Goal: Communication & Community: Share content

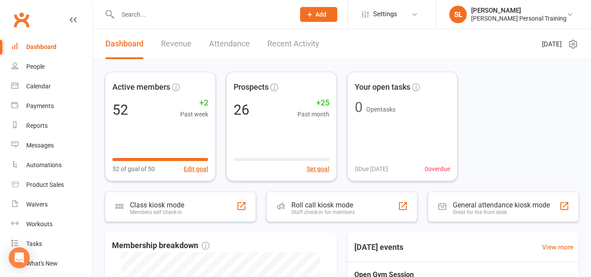
click at [314, 17] on icon at bounding box center [310, 14] width 8 height 8
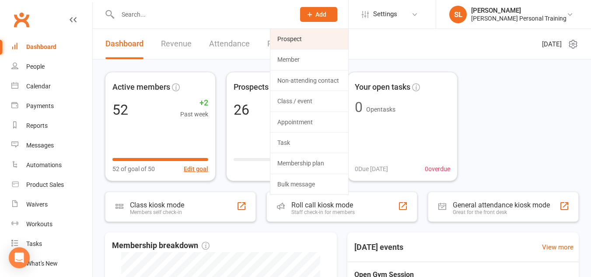
click at [321, 34] on link "Prospect" at bounding box center [309, 39] width 78 height 20
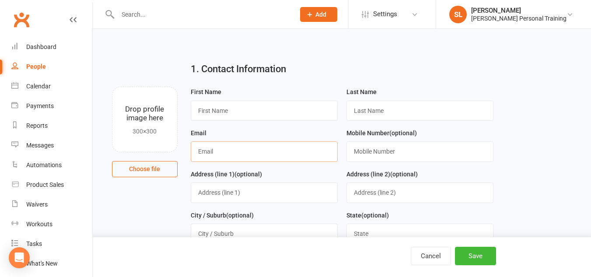
click at [221, 154] on input "text" at bounding box center [264, 151] width 147 height 20
paste input "[EMAIL_ADDRESS][DOMAIN_NAME]"
type input "[EMAIL_ADDRESS][DOMAIN_NAME]"
click at [230, 112] on input "text" at bounding box center [264, 111] width 147 height 20
type input "[PERSON_NAME]"
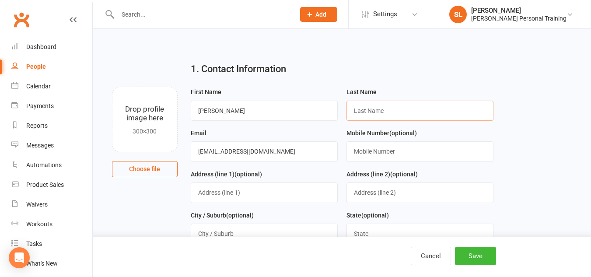
paste input "Polidano"
type input "Polidano"
click at [362, 149] on input "text" at bounding box center [419, 151] width 147 height 20
paste input "423068314"
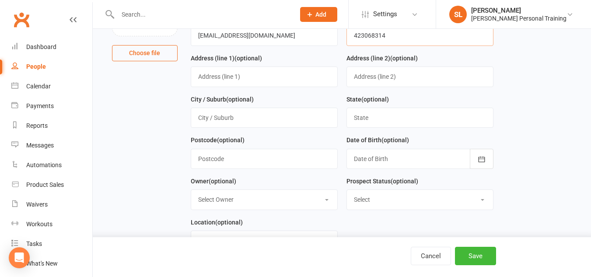
scroll to position [118, 0]
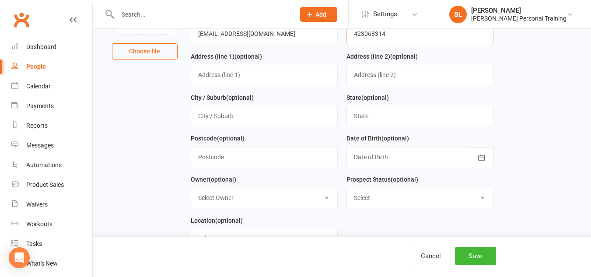
click at [353, 33] on input "423068314" at bounding box center [419, 34] width 147 height 20
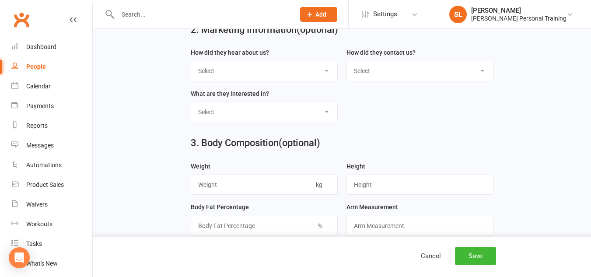
scroll to position [359, 0]
type input "0423068314"
click at [288, 76] on select "Select Google Through A Friend Poster Magazine Walk by Letter Box Drop Facebook" at bounding box center [264, 70] width 146 height 19
select select "Facebook"
click at [191, 64] on select "Select Google Through A Friend Poster Magazine Walk by Letter Box Drop Facebook" at bounding box center [264, 70] width 146 height 19
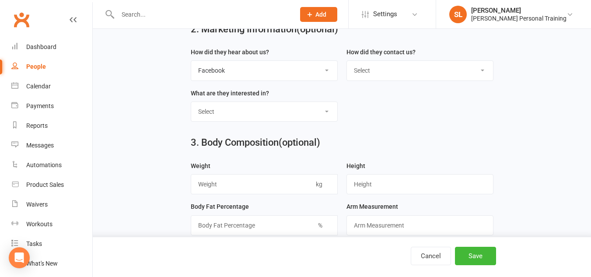
click at [217, 121] on select "Select Classes Personal Training Weight Loss Body Building De-Stressing Diet/Fo…" at bounding box center [264, 111] width 146 height 19
select select "Classes"
click at [191, 106] on select "Select Classes Personal Training Weight Loss Body Building De-Stressing Diet/Fo…" at bounding box center [264, 111] width 146 height 19
click at [467, 258] on button "Save" at bounding box center [475, 256] width 41 height 18
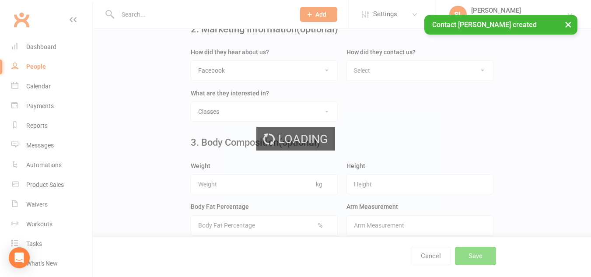
scroll to position [0, 0]
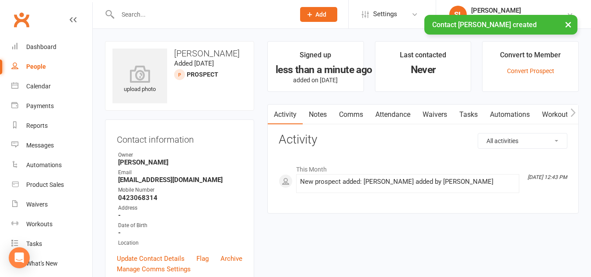
click at [342, 15] on div "× Contact [PERSON_NAME] created" at bounding box center [289, 15] width 579 height 0
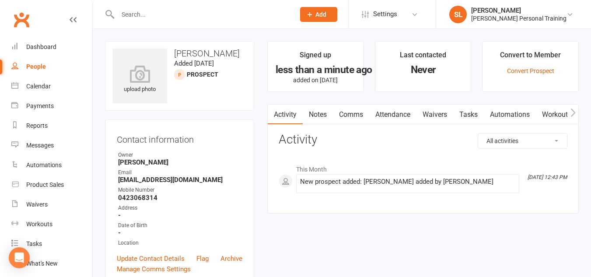
click at [326, 13] on span "Add" at bounding box center [320, 14] width 11 height 7
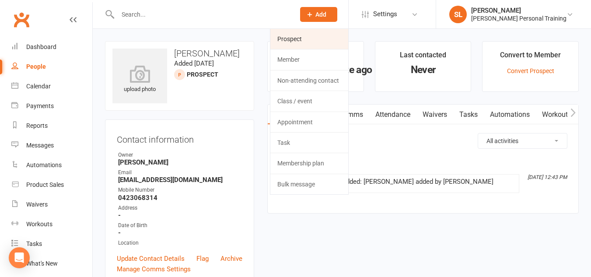
click at [311, 38] on link "Prospect" at bounding box center [309, 39] width 78 height 20
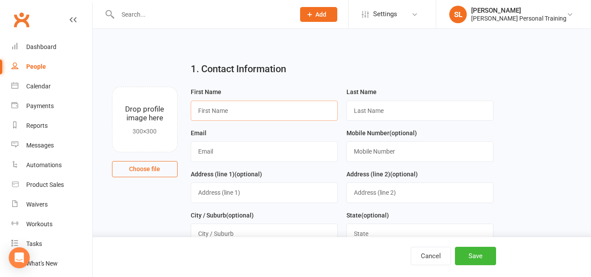
click at [277, 108] on input "text" at bounding box center [264, 111] width 147 height 20
type input "[PERSON_NAME]"
click at [359, 149] on input "text" at bounding box center [419, 151] width 147 height 20
paste input "457651824"
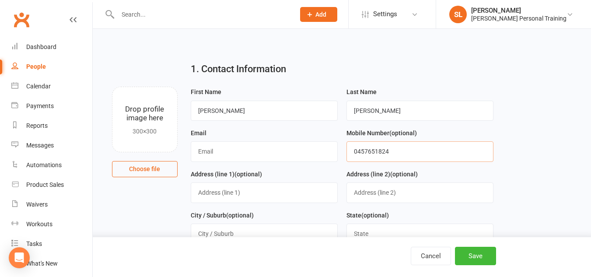
type input "0457651824"
click at [280, 153] on input "text" at bounding box center [264, 151] width 147 height 20
paste input "[EMAIL_ADDRESS][DOMAIN_NAME]"
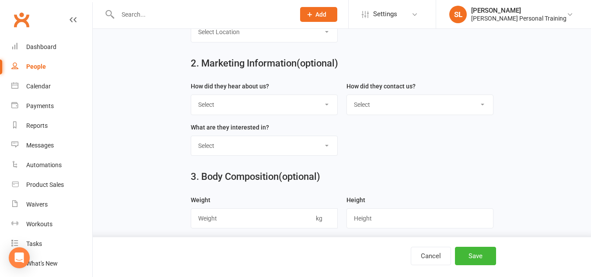
scroll to position [337, 0]
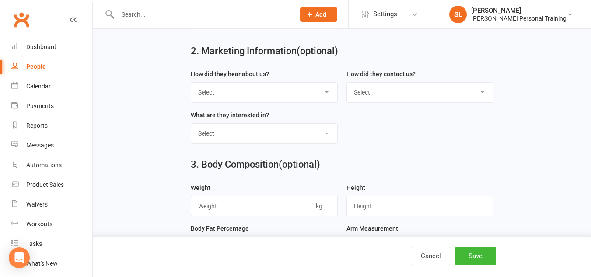
type input "[EMAIL_ADDRESS][DOMAIN_NAME]"
click at [287, 99] on select "Select Google Through A Friend Poster Magazine Walk by Letter Box Drop Facebook" at bounding box center [264, 92] width 146 height 19
select select "Facebook"
click at [191, 86] on select "Select Google Through A Friend Poster Magazine Walk by Letter Box Drop Facebook" at bounding box center [264, 92] width 146 height 19
click at [213, 141] on select "Select Classes Personal Training Weight Loss Body Building De-Stressing Diet/Fo…" at bounding box center [264, 133] width 146 height 19
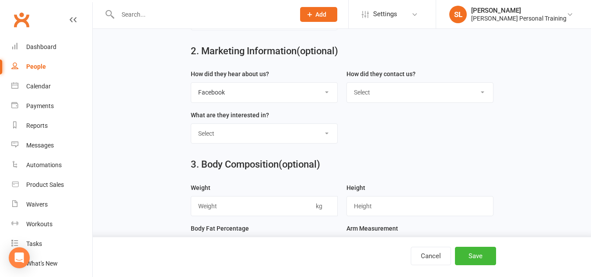
select select "Classes"
click at [191, 128] on select "Select Classes Personal Training Weight Loss Body Building De-Stressing Diet/Fo…" at bounding box center [264, 133] width 146 height 19
click at [478, 257] on button "Save" at bounding box center [475, 256] width 41 height 18
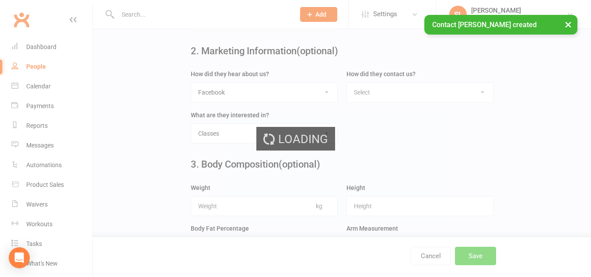
scroll to position [0, 0]
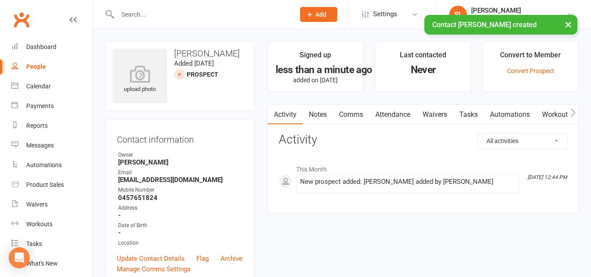
click at [339, 15] on div "× Contact [PERSON_NAME] created" at bounding box center [289, 15] width 579 height 0
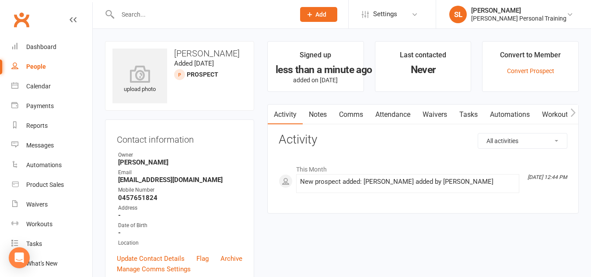
click at [326, 14] on span "Add" at bounding box center [320, 14] width 11 height 7
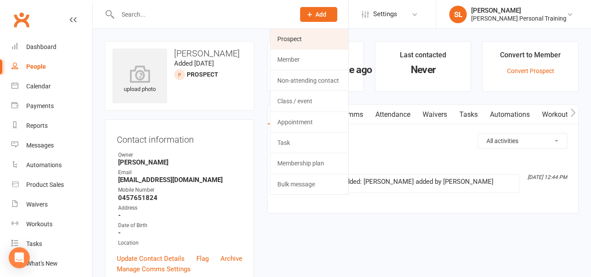
click at [313, 41] on link "Prospect" at bounding box center [309, 39] width 78 height 20
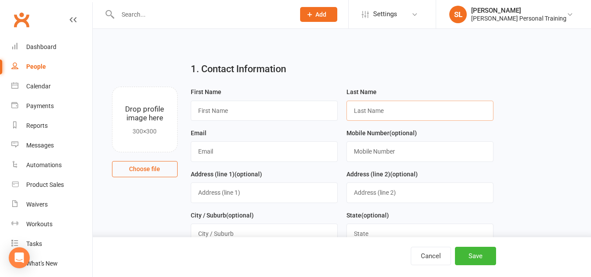
click at [382, 106] on input "text" at bounding box center [419, 111] width 147 height 20
paste input "[DEMOGRAPHIC_DATA][PERSON_NAME]"
drag, startPoint x: 372, startPoint y: 112, endPoint x: 350, endPoint y: 112, distance: 21.9
click at [350, 112] on input "[DEMOGRAPHIC_DATA][PERSON_NAME]" at bounding box center [419, 111] width 147 height 20
type input "[PERSON_NAME]"
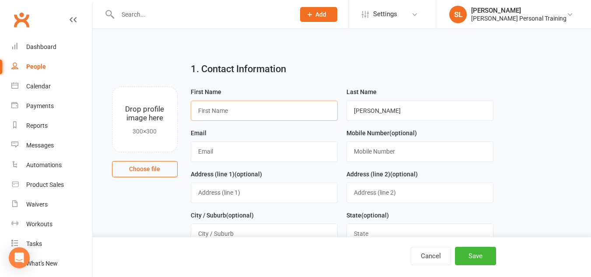
click at [281, 112] on input "text" at bounding box center [264, 111] width 147 height 20
type input "[PERSON_NAME]"
click at [373, 157] on input "text" at bounding box center [419, 151] width 147 height 20
paste input "403739211"
click at [357, 153] on input "403739211" at bounding box center [419, 151] width 147 height 20
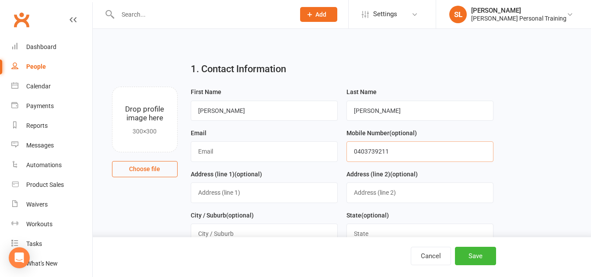
type input "0403739211"
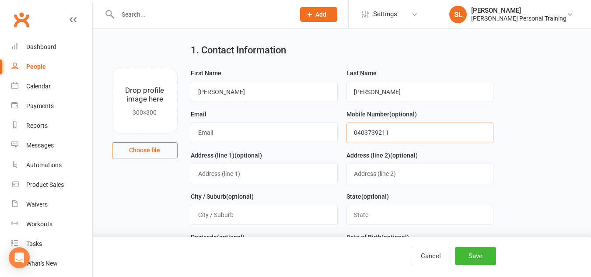
scroll to position [19, 0]
click at [244, 134] on input "text" at bounding box center [264, 132] width 147 height 20
paste input "[EMAIL_ADDRESS][DOMAIN_NAME]"
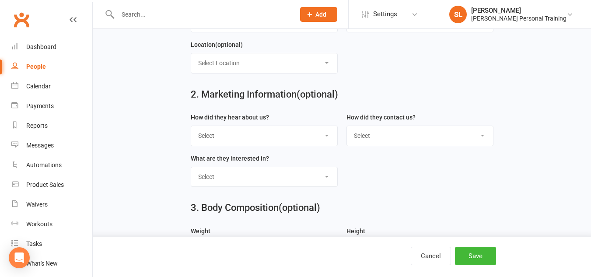
scroll to position [294, 0]
type input "[EMAIL_ADDRESS][DOMAIN_NAME]"
click at [244, 134] on select "Select Google Through A Friend Poster Magazine Walk by Letter Box Drop Facebook" at bounding box center [264, 135] width 146 height 19
select select "Facebook"
click at [191, 129] on select "Select Google Through A Friend Poster Magazine Walk by Letter Box Drop Facebook" at bounding box center [264, 135] width 146 height 19
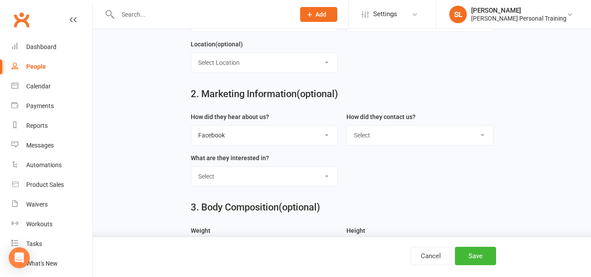
click at [216, 178] on select "Select Classes Personal Training Weight Loss Body Building De-Stressing Diet/Fo…" at bounding box center [264, 176] width 146 height 19
select select "Classes"
click at [191, 171] on select "Select Classes Personal Training Weight Loss Body Building De-Stressing Diet/Fo…" at bounding box center [264, 176] width 146 height 19
click at [482, 261] on button "Save" at bounding box center [475, 256] width 41 height 18
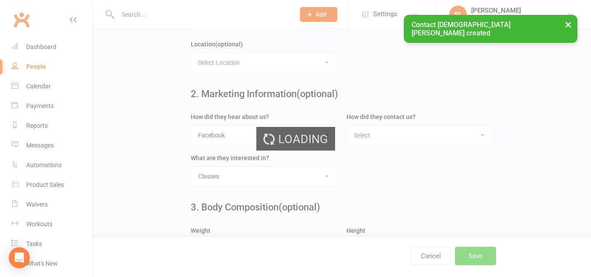
scroll to position [0, 0]
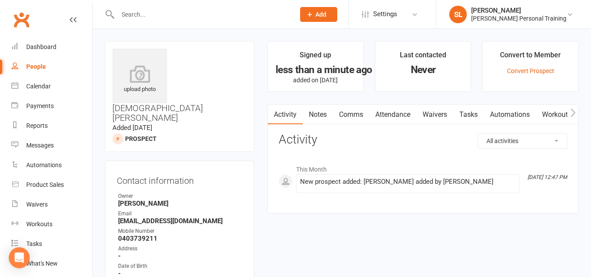
click at [337, 21] on button "Add" at bounding box center [318, 14] width 37 height 15
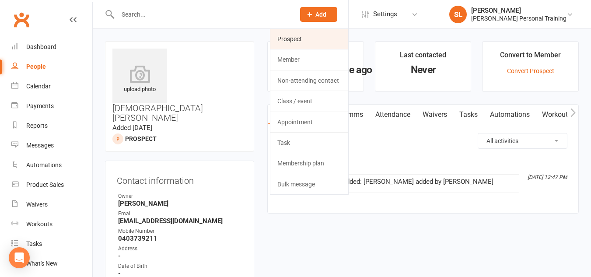
click at [315, 38] on link "Prospect" at bounding box center [309, 39] width 78 height 20
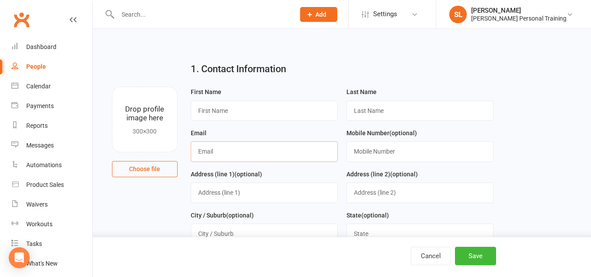
click at [240, 155] on input "text" at bounding box center [264, 151] width 147 height 20
paste input "[EMAIL_ADDRESS][DOMAIN_NAME]"
type input "[EMAIL_ADDRESS][DOMAIN_NAME]"
click at [264, 108] on input "text" at bounding box center [264, 111] width 147 height 20
type input "[PERSON_NAME]"
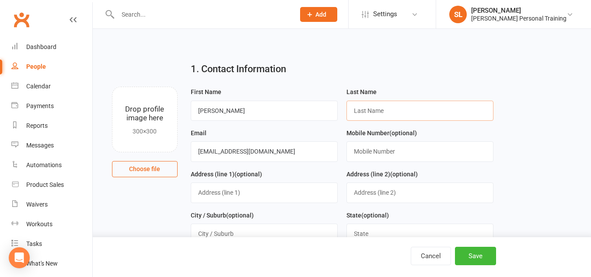
paste input "[PERSON_NAME]"
type input "[PERSON_NAME]"
click at [376, 154] on input "text" at bounding box center [419, 151] width 147 height 20
paste input "487257664"
drag, startPoint x: 356, startPoint y: 108, endPoint x: 380, endPoint y: 111, distance: 25.1
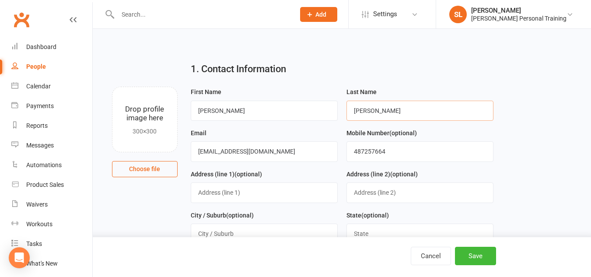
click at [380, 111] on input "[PERSON_NAME]" at bounding box center [419, 111] width 147 height 20
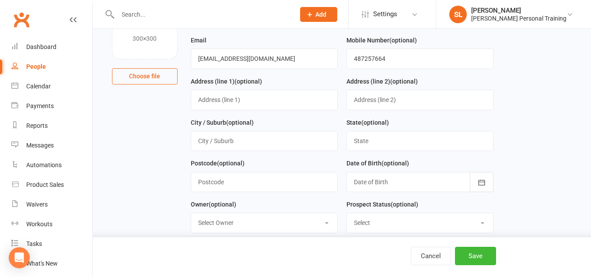
scroll to position [108, 0]
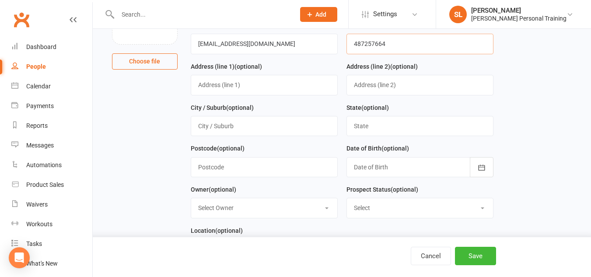
click at [354, 44] on input "487257664" at bounding box center [419, 44] width 147 height 20
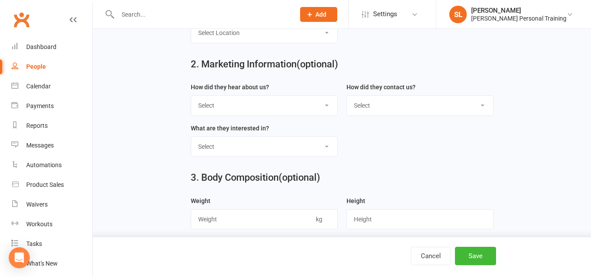
scroll to position [324, 0]
type input "0487257664"
click at [256, 112] on select "Select Google Through A Friend Poster Magazine Walk by Letter Box Drop Facebook" at bounding box center [264, 104] width 146 height 19
select select "Facebook"
click at [191, 99] on select "Select Google Through A Friend Poster Magazine Walk by Letter Box Drop Facebook" at bounding box center [264, 104] width 146 height 19
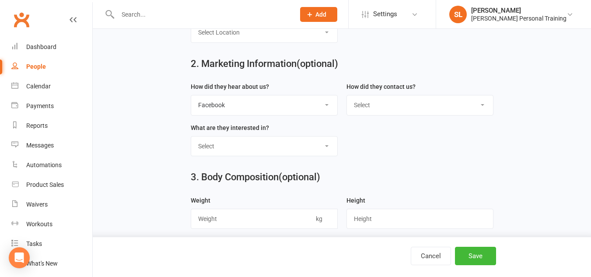
click at [223, 147] on select "Select Classes Personal Training Weight Loss Body Building De-Stressing Diet/Fo…" at bounding box center [264, 145] width 146 height 19
select select "Classes"
click at [191, 140] on select "Select Classes Personal Training Weight Loss Body Building De-Stressing Diet/Fo…" at bounding box center [264, 145] width 146 height 19
click at [471, 248] on button "Save" at bounding box center [475, 256] width 41 height 18
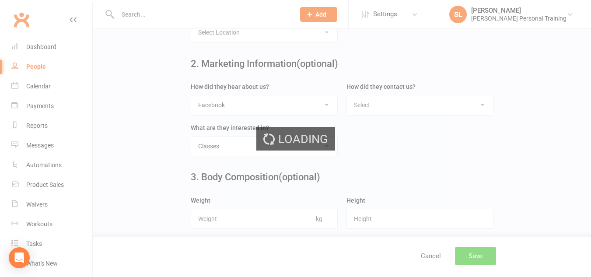
scroll to position [0, 0]
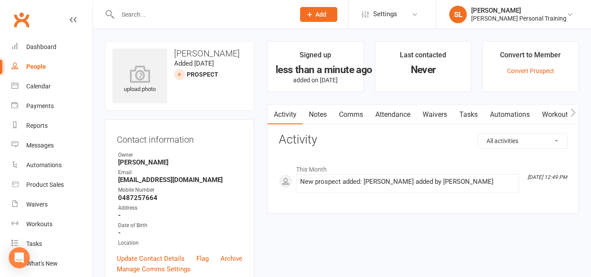
click at [314, 15] on icon at bounding box center [310, 14] width 8 height 8
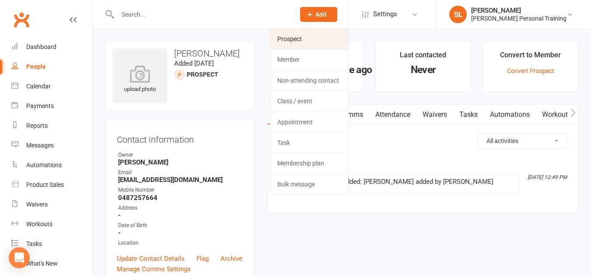
click at [328, 38] on link "Prospect" at bounding box center [309, 39] width 78 height 20
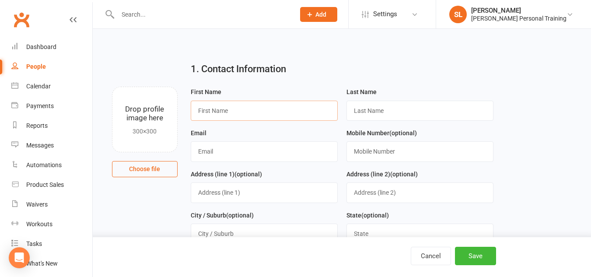
click at [244, 108] on input "text" at bounding box center [264, 111] width 147 height 20
paste input "[PERSON_NAME] Epa"
type input "[PERSON_NAME] Epa"
click at [362, 113] on input "text" at bounding box center [419, 111] width 147 height 20
type input "Epa"
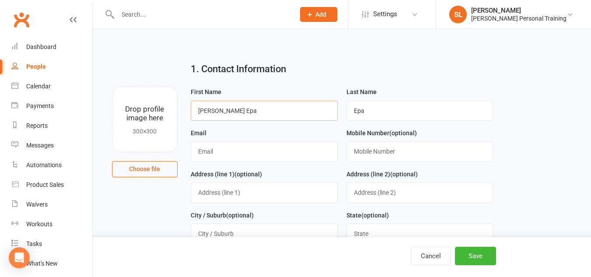
click at [286, 114] on input "[PERSON_NAME] Epa" at bounding box center [264, 111] width 147 height 20
type input "[PERSON_NAME]"
click at [251, 160] on input "text" at bounding box center [264, 151] width 147 height 20
paste input "[EMAIL_ADDRESS][DOMAIN_NAME]"
type input "[EMAIL_ADDRESS][DOMAIN_NAME]"
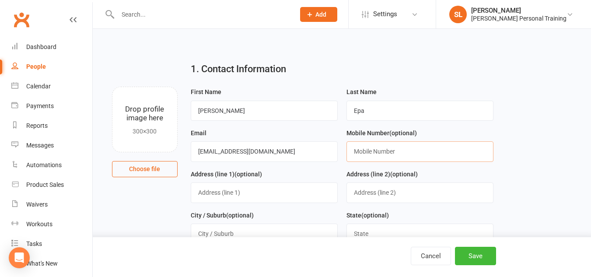
click at [363, 150] on input "text" at bounding box center [419, 151] width 147 height 20
paste input "402217823"
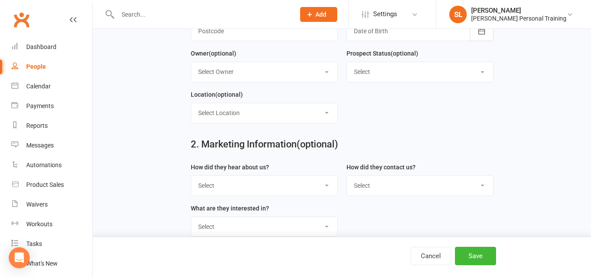
scroll to position [251, 0]
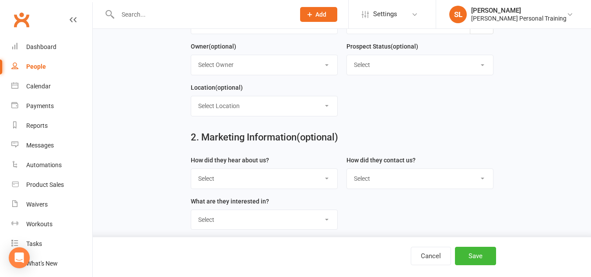
type input "0402217823"
click at [293, 107] on select "Select Location Example Room (Rename me!) [GEOGRAPHIC_DATA], [GEOGRAPHIC_DATA]" at bounding box center [264, 105] width 146 height 19
click at [255, 179] on select "Select Google Through A Friend Poster Magazine Walk by Letter Box Drop Facebook" at bounding box center [264, 178] width 146 height 19
select select "Facebook"
click at [191, 172] on select "Select Google Through A Friend Poster Magazine Walk by Letter Box Drop Facebook" at bounding box center [264, 178] width 146 height 19
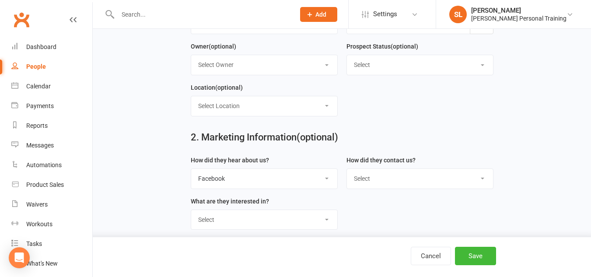
click at [225, 219] on select "Select Classes Personal Training Weight Loss Body Building De-Stressing Diet/Fo…" at bounding box center [264, 219] width 146 height 19
select select "Classes"
click at [191, 214] on select "Select Classes Personal Training Weight Loss Body Building De-Stressing Diet/Fo…" at bounding box center [264, 219] width 146 height 19
click at [471, 249] on button "Save" at bounding box center [475, 256] width 41 height 18
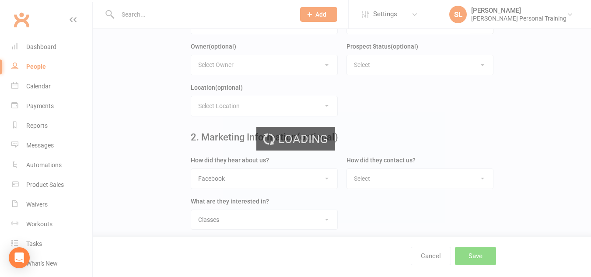
scroll to position [0, 0]
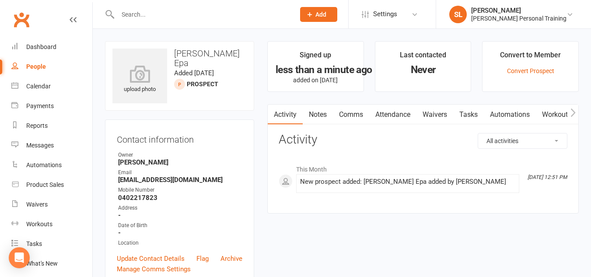
click at [314, 15] on icon at bounding box center [310, 14] width 8 height 8
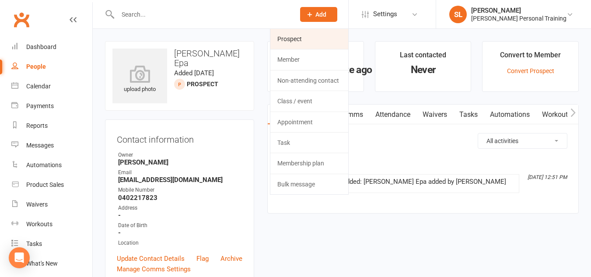
click at [325, 38] on link "Prospect" at bounding box center [309, 39] width 78 height 20
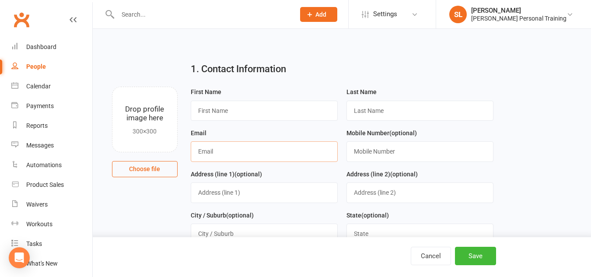
click at [259, 144] on input "text" at bounding box center [264, 151] width 147 height 20
paste input "[EMAIL_ADDRESS][DOMAIN_NAME]"
type input "[EMAIL_ADDRESS][DOMAIN_NAME]"
click at [229, 112] on input "text" at bounding box center [264, 111] width 147 height 20
type input "[PERSON_NAME]"
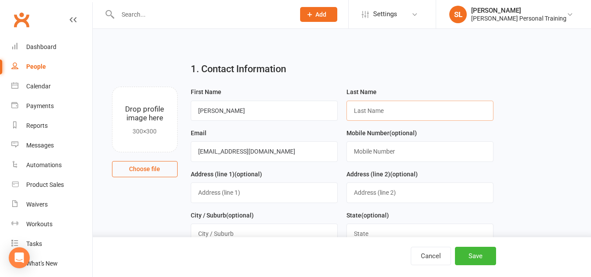
paste input "Ljavroska"
type input "Ljavroska"
click at [394, 153] on input "text" at bounding box center [419, 151] width 147 height 20
paste input "400547635"
click at [356, 154] on input "400547635" at bounding box center [419, 151] width 147 height 20
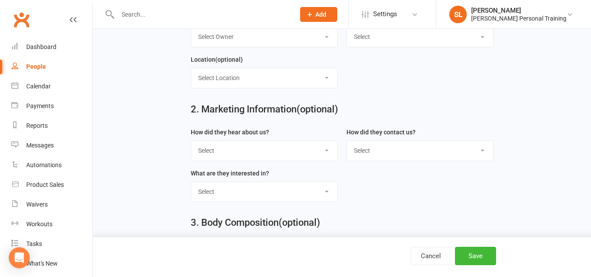
scroll to position [279, 0]
type input "0400547635"
click at [273, 156] on select "Select Google Through A Friend Poster Magazine Walk by Letter Box Drop Facebook" at bounding box center [264, 149] width 146 height 19
select select "Facebook"
click at [191, 144] on select "Select Google Through A Friend Poster Magazine Walk by Letter Box Drop Facebook" at bounding box center [264, 149] width 146 height 19
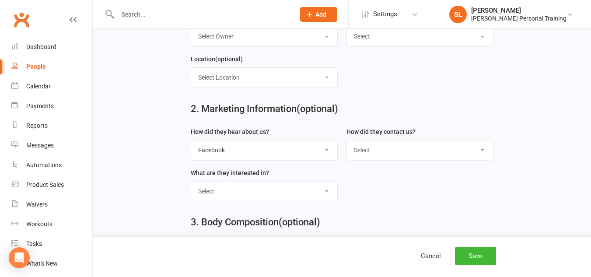
click at [212, 194] on select "Select Classes Personal Training Weight Loss Body Building De-Stressing Diet/Fo…" at bounding box center [264, 190] width 146 height 19
select select "Classes"
click at [191, 185] on select "Select Classes Personal Training Weight Loss Body Building De-Stressing Diet/Fo…" at bounding box center [264, 190] width 146 height 19
click at [468, 252] on button "Save" at bounding box center [475, 256] width 41 height 18
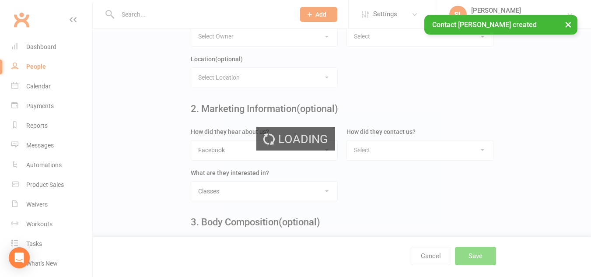
scroll to position [0, 0]
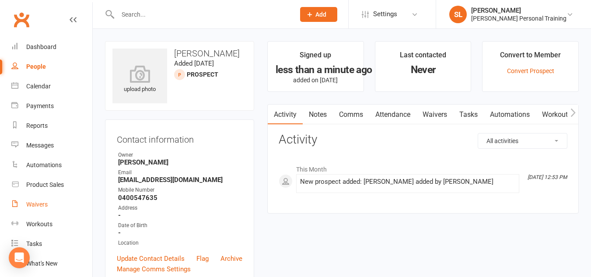
click at [40, 200] on link "Waivers" at bounding box center [51, 205] width 81 height 20
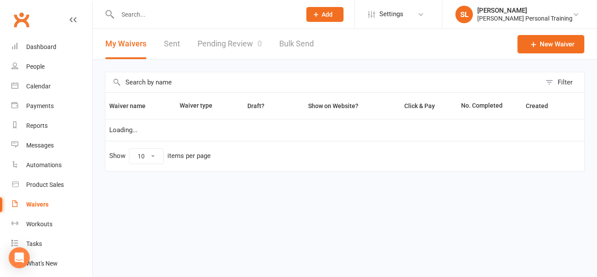
select select "100"
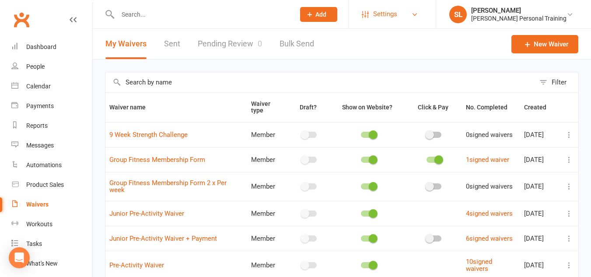
click at [422, 19] on link "Settings" at bounding box center [392, 14] width 61 height 20
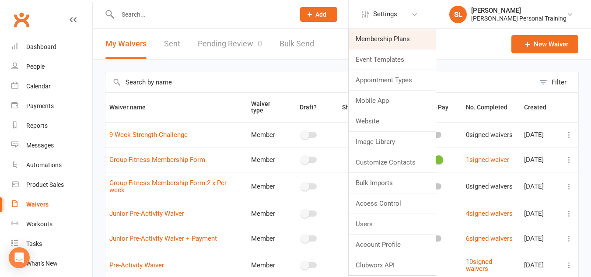
click at [404, 36] on link "Membership Plans" at bounding box center [392, 39] width 87 height 20
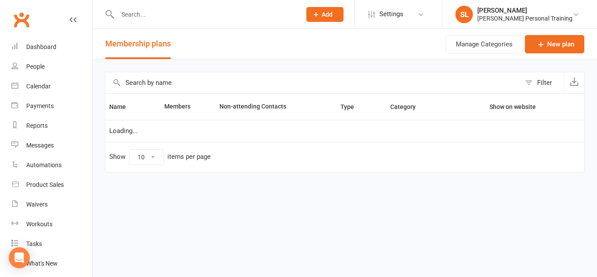
select select "25"
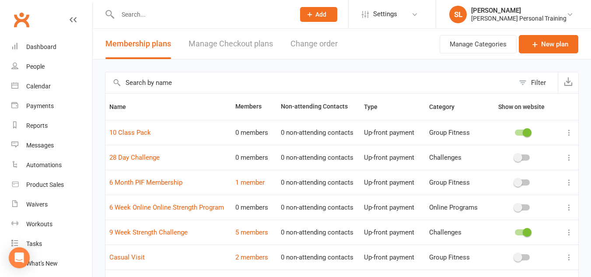
click at [568, 160] on icon at bounding box center [569, 157] width 9 height 9
click at [130, 160] on link "28 Day Challenge" at bounding box center [134, 158] width 50 height 8
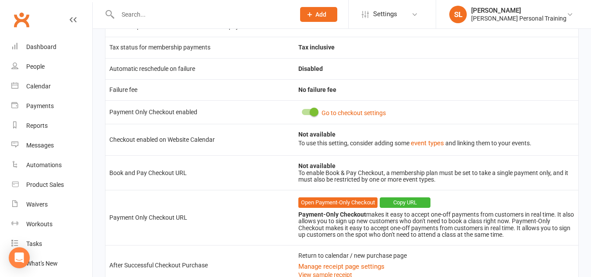
scroll to position [383, 0]
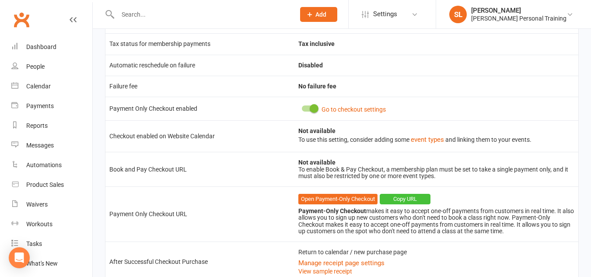
click at [401, 196] on button "Copy URL" at bounding box center [405, 199] width 51 height 10
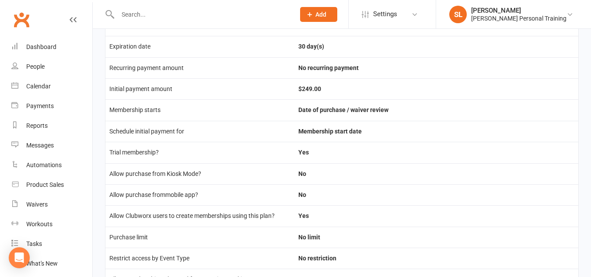
scroll to position [0, 0]
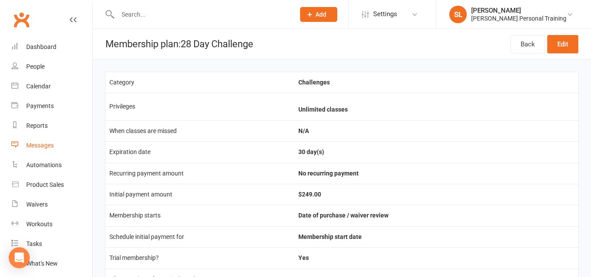
click at [43, 142] on div "Messages" at bounding box center [40, 145] width 28 height 7
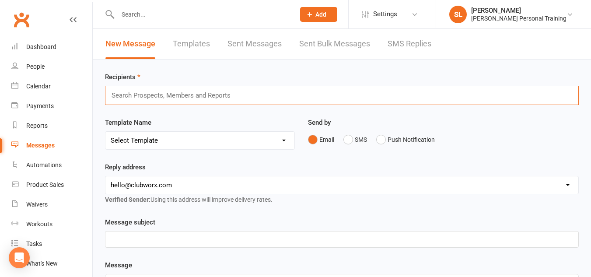
click at [137, 97] on input "text" at bounding box center [175, 95] width 128 height 11
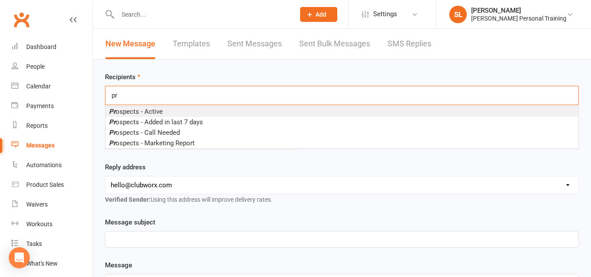
type input "pr"
click at [137, 109] on span "Pr ospects - Active" at bounding box center [136, 112] width 54 height 8
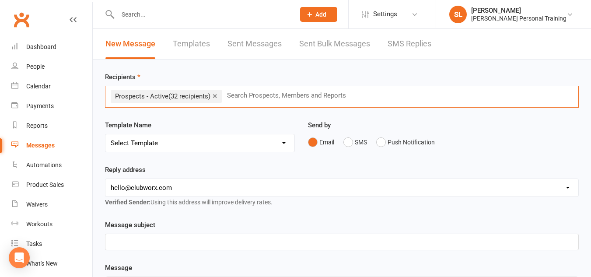
click at [137, 143] on select "Select Template [SMS] [Default template - review before using] Appointment remi…" at bounding box center [199, 142] width 189 height 17
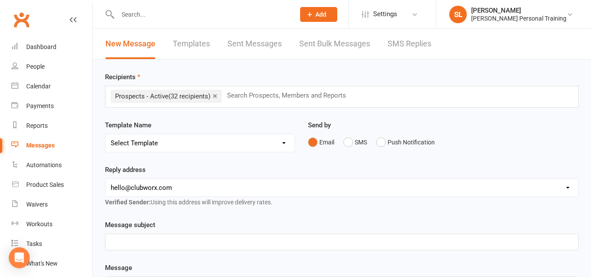
select select "2"
click at [105, 134] on select "Select Template [SMS] [Default template - review before using] Appointment remi…" at bounding box center [199, 142] width 189 height 17
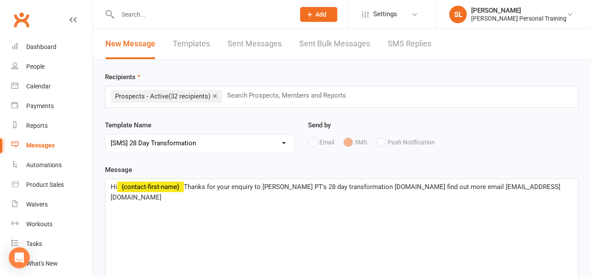
click at [539, 187] on p "Hi ﻿ {contact-first-name} Thanks for your enquiry to [PERSON_NAME] PT's 28 day …" at bounding box center [342, 191] width 462 height 21
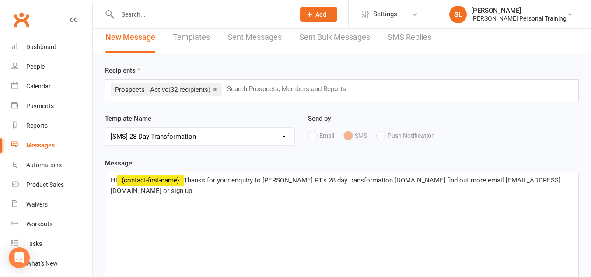
scroll to position [4, 0]
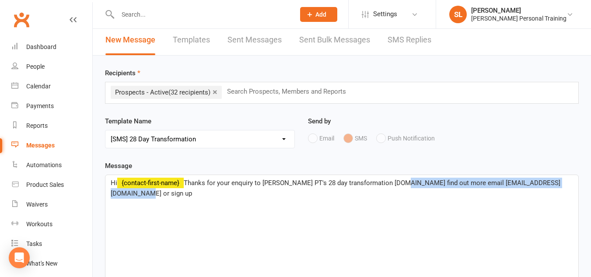
drag, startPoint x: 397, startPoint y: 182, endPoint x: 569, endPoint y: 182, distance: 171.9
click at [569, 182] on p "Hi ﻿ {contact-first-name} Thanks for your enquiry to [PERSON_NAME] PT's 28 day …" at bounding box center [342, 188] width 462 height 21
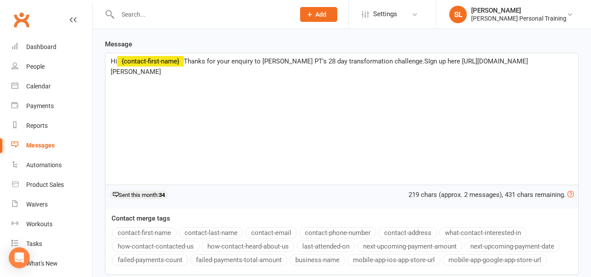
scroll to position [202, 0]
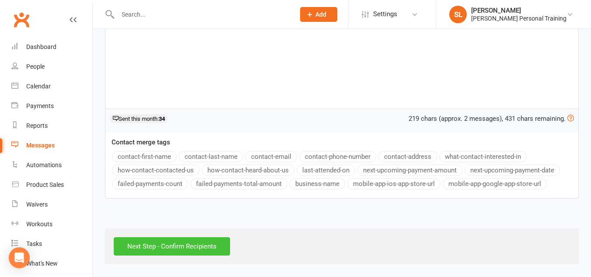
click at [173, 247] on input "Next Step - Confirm Recipients" at bounding box center [172, 246] width 116 height 18
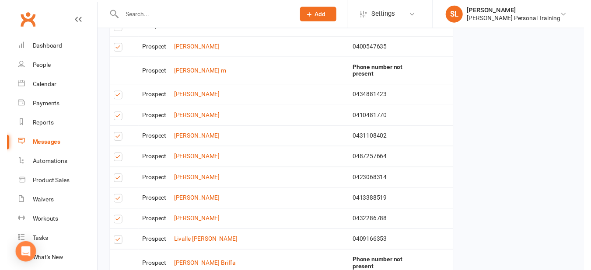
scroll to position [715, 0]
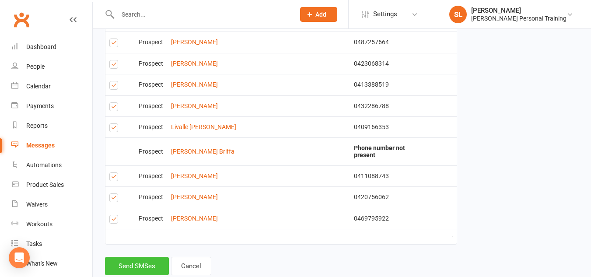
click at [142, 257] on button "Send SMSes" at bounding box center [137, 266] width 64 height 18
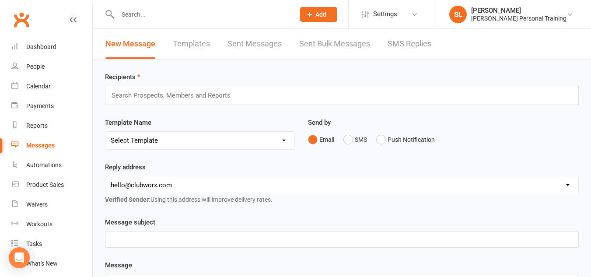
click at [397, 74] on div "Recipients Search Prospects, Members and Reports" at bounding box center [342, 88] width 474 height 33
click at [35, 51] on link "Dashboard" at bounding box center [51, 47] width 81 height 20
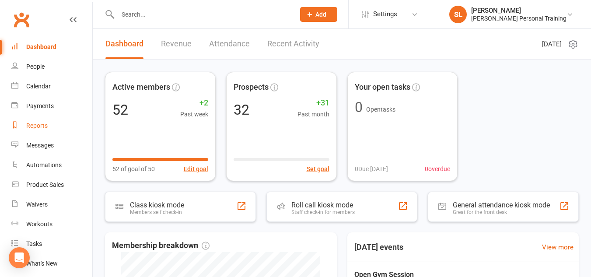
click at [40, 124] on div "Reports" at bounding box center [36, 125] width 21 height 7
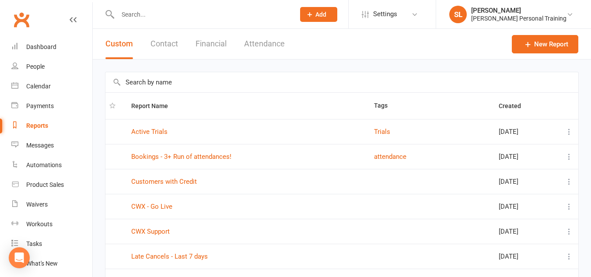
click at [208, 44] on button "Financial" at bounding box center [210, 44] width 31 height 30
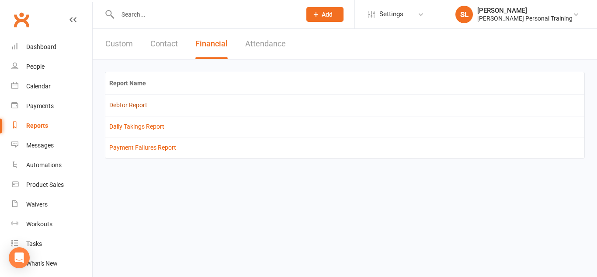
click at [134, 102] on link "Debtor Report" at bounding box center [128, 104] width 38 height 7
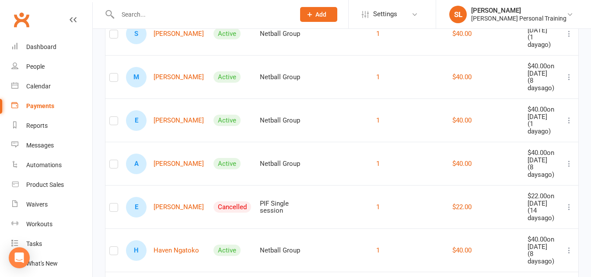
scroll to position [269, 0]
click at [117, 122] on label at bounding box center [113, 122] width 9 height 0
click at [117, 116] on input "checkbox" at bounding box center [113, 116] width 9 height 0
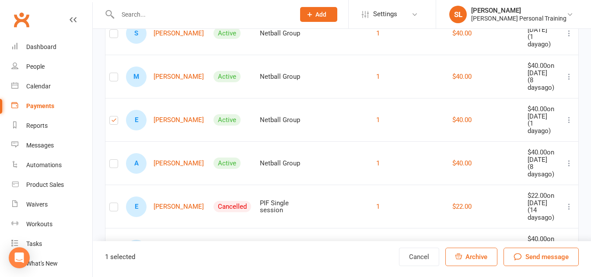
click at [567, 124] on icon at bounding box center [569, 119] width 9 height 9
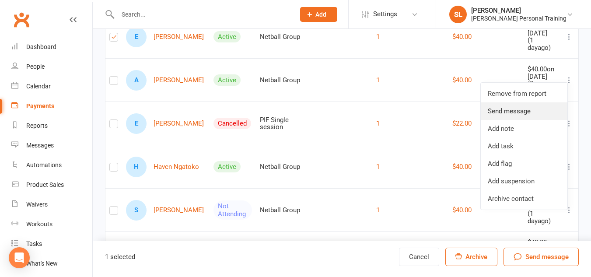
scroll to position [354, 0]
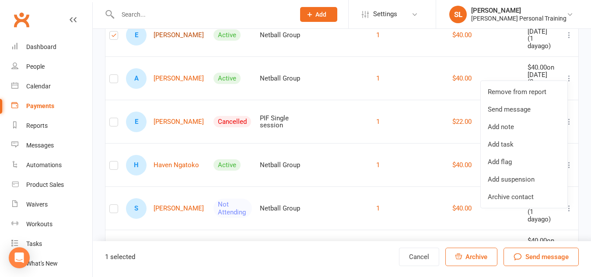
click at [178, 45] on link "E [PERSON_NAME]" at bounding box center [165, 35] width 78 height 21
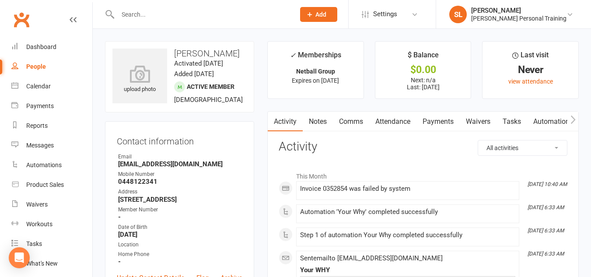
click at [438, 119] on link "Payments" at bounding box center [437, 122] width 43 height 20
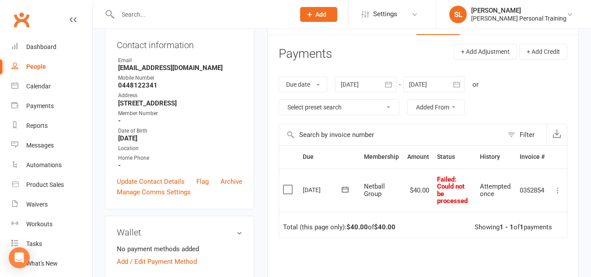
scroll to position [99, 0]
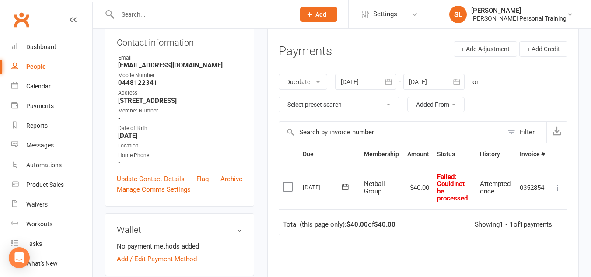
click at [559, 187] on icon at bounding box center [557, 187] width 9 height 9
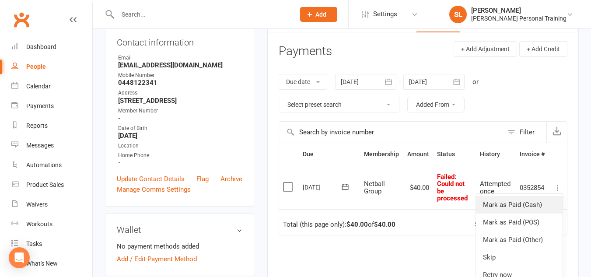
click at [523, 207] on link "Mark as Paid (Cash)" at bounding box center [519, 204] width 87 height 17
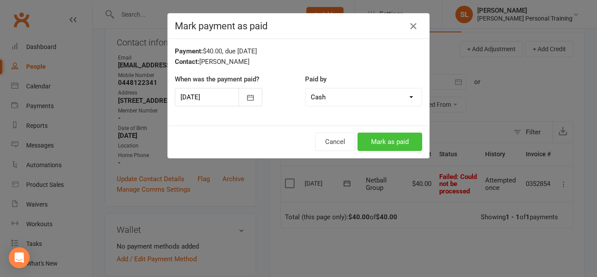
click at [368, 139] on button "Mark as paid" at bounding box center [390, 142] width 65 height 18
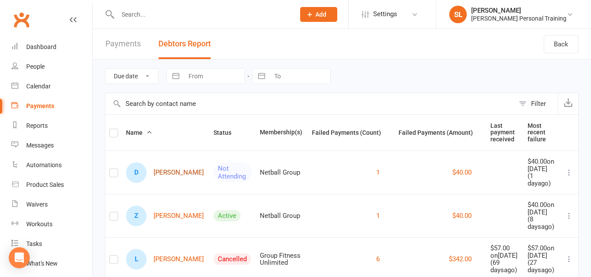
click at [164, 178] on link "D [PERSON_NAME]" at bounding box center [165, 172] width 78 height 21
click at [172, 176] on link "D [PERSON_NAME]" at bounding box center [165, 172] width 78 height 21
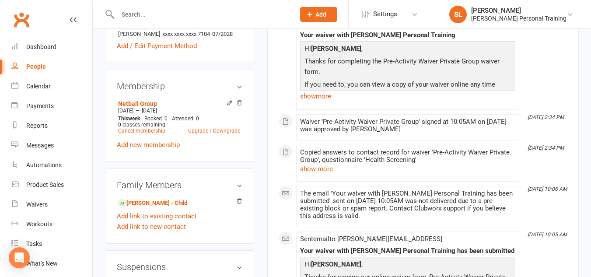
scroll to position [281, 0]
click at [229, 104] on icon at bounding box center [229, 102] width 4 height 4
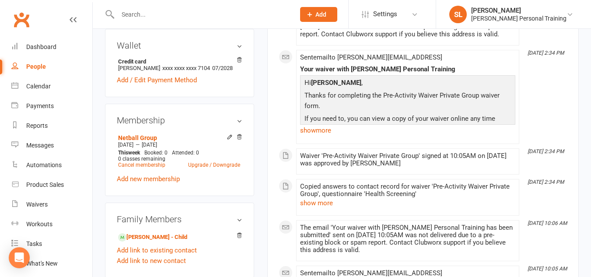
scroll to position [261, 0]
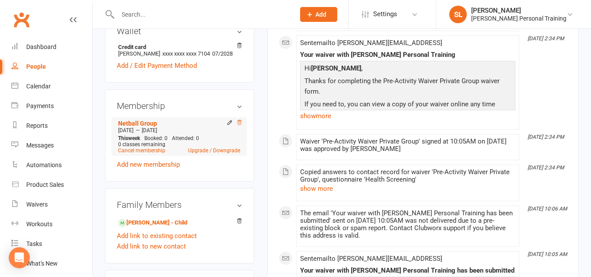
click at [239, 126] on icon at bounding box center [239, 122] width 6 height 6
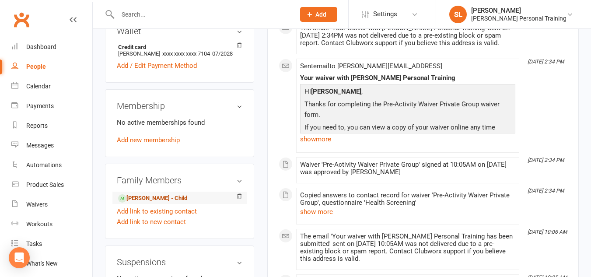
click at [169, 203] on link "[PERSON_NAME] - Child" at bounding box center [152, 198] width 69 height 9
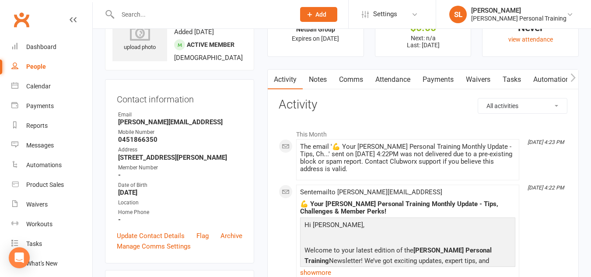
scroll to position [42, 0]
click at [450, 80] on link "Payments" at bounding box center [437, 80] width 43 height 20
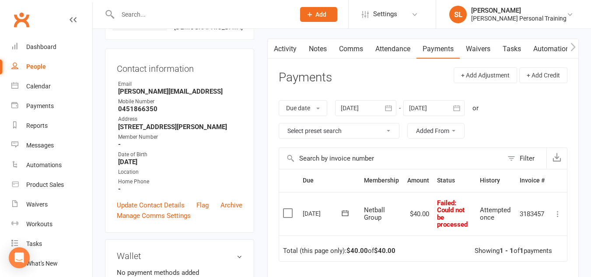
scroll to position [77, 0]
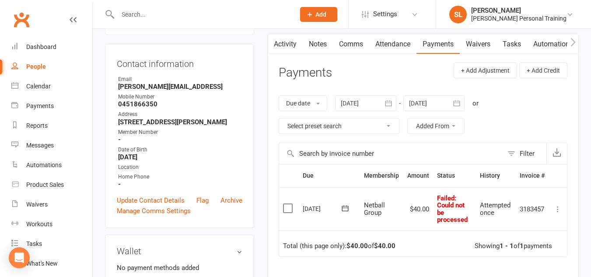
scroll to position [42, 0]
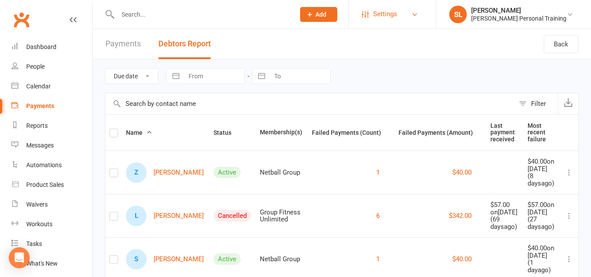
drag, startPoint x: 426, startPoint y: 14, endPoint x: 411, endPoint y: 14, distance: 15.8
click at [397, 14] on span "Settings" at bounding box center [385, 14] width 24 height 20
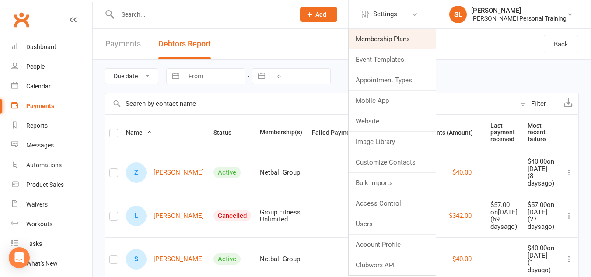
click at [399, 36] on link "Membership Plans" at bounding box center [392, 39] width 87 height 20
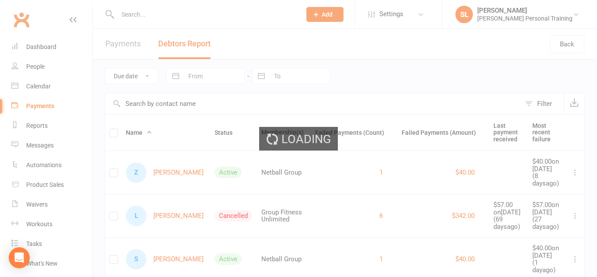
select select "25"
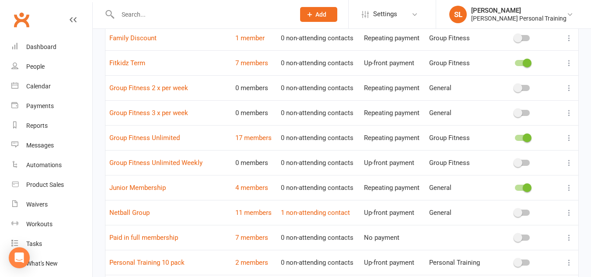
scroll to position [246, 0]
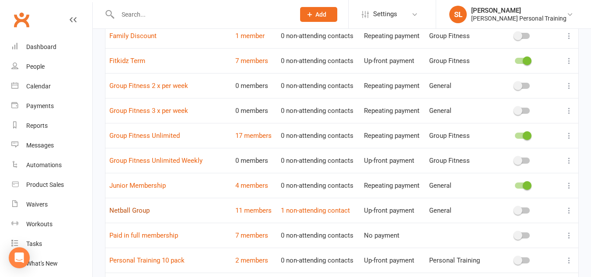
click at [146, 209] on link "Netball Group" at bounding box center [129, 210] width 40 height 8
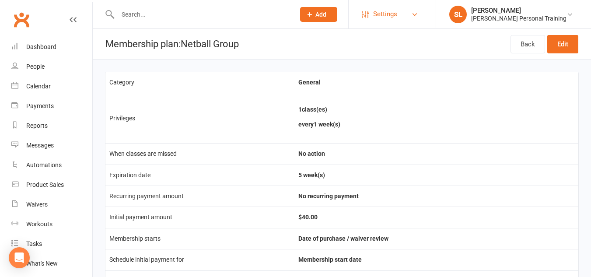
click at [397, 18] on span "Settings" at bounding box center [385, 14] width 24 height 20
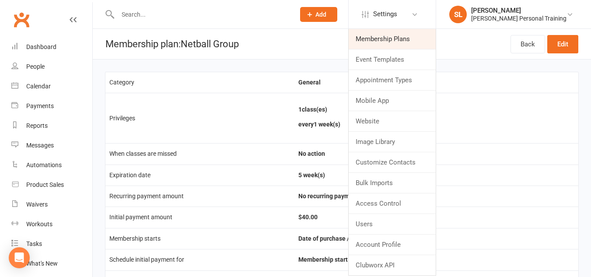
click at [391, 38] on link "Membership Plans" at bounding box center [392, 39] width 87 height 20
select select "25"
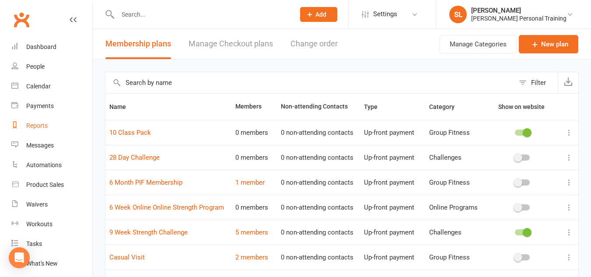
click at [42, 123] on div "Reports" at bounding box center [36, 125] width 21 height 7
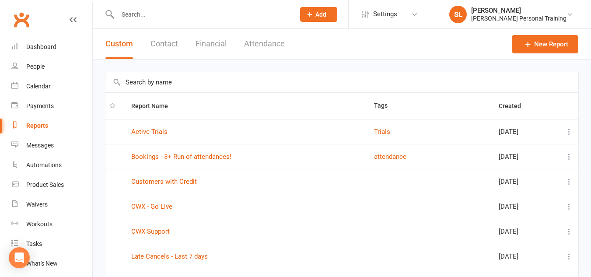
click at [209, 45] on button "Financial" at bounding box center [210, 44] width 31 height 30
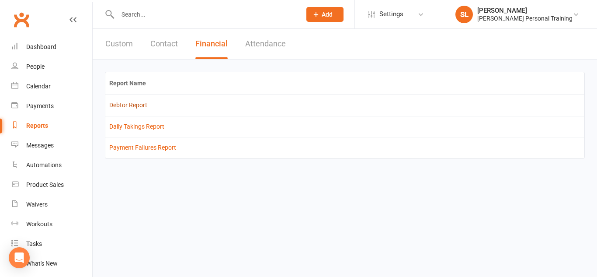
click at [132, 105] on link "Debtor Report" at bounding box center [128, 104] width 38 height 7
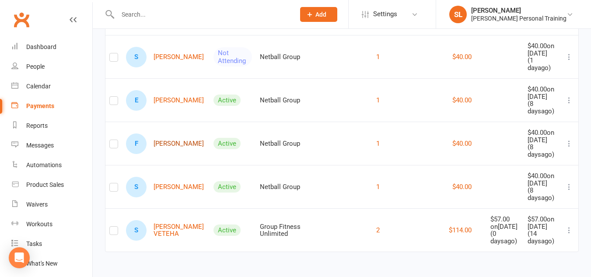
scroll to position [505, 0]
click at [45, 47] on div "Dashboard" at bounding box center [41, 46] width 30 height 7
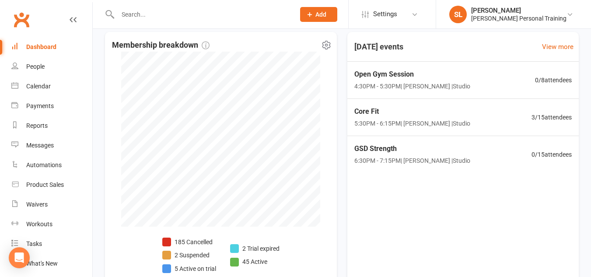
scroll to position [194, 0]
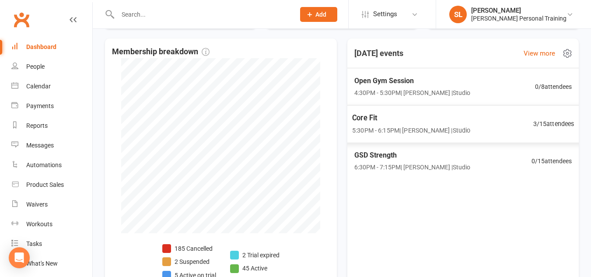
click at [415, 126] on span "5:30PM - 6:15PM | [PERSON_NAME] | Studio" at bounding box center [411, 130] width 118 height 10
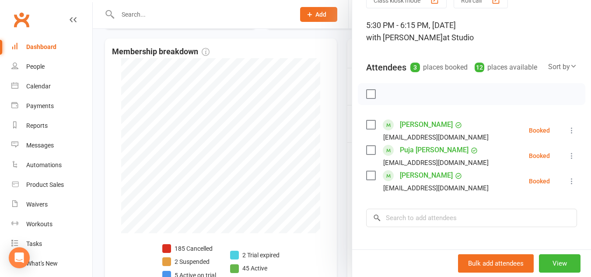
scroll to position [0, 0]
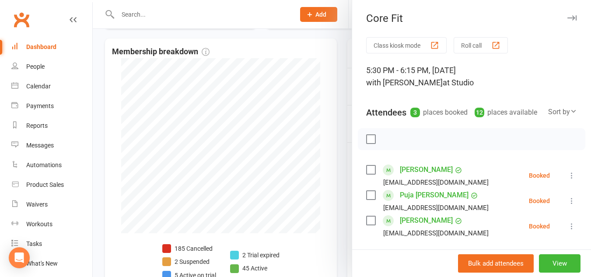
click at [333, 49] on div at bounding box center [342, 138] width 498 height 277
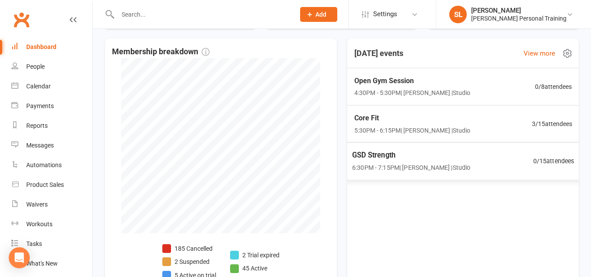
click at [445, 157] on span "GSD Strength" at bounding box center [411, 154] width 118 height 11
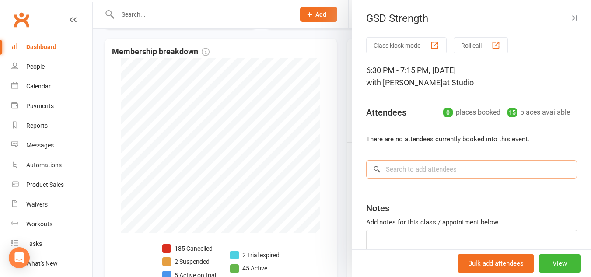
click at [411, 168] on input "search" at bounding box center [471, 169] width 211 height 18
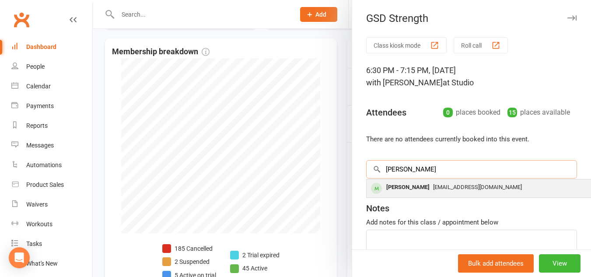
type input "[PERSON_NAME]"
click at [386, 187] on div "[PERSON_NAME]" at bounding box center [408, 187] width 50 height 13
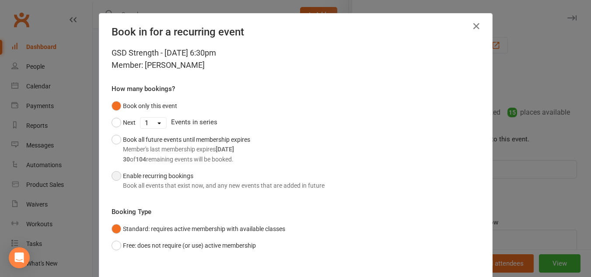
scroll to position [48, 0]
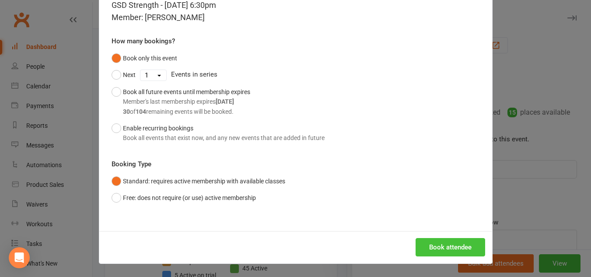
click at [433, 250] on button "Book attendee" at bounding box center [450, 247] width 70 height 18
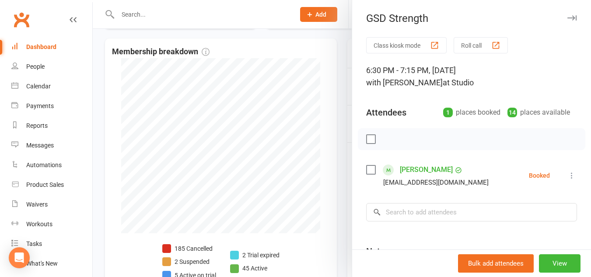
click at [136, 14] on div at bounding box center [342, 138] width 498 height 277
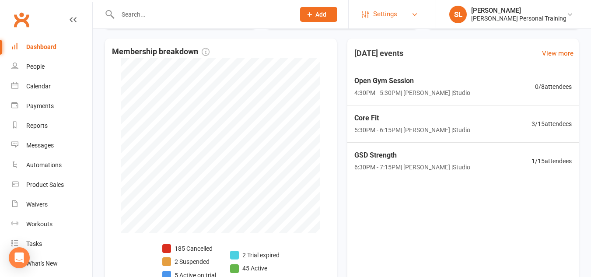
click at [396, 15] on link "Settings" at bounding box center [392, 14] width 61 height 20
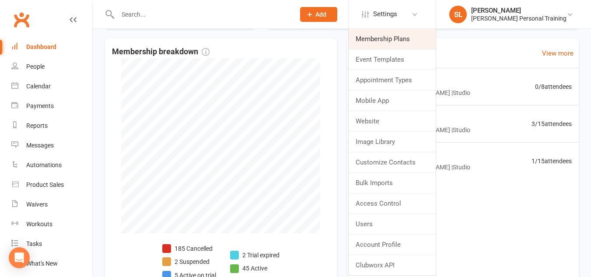
click at [398, 37] on link "Membership Plans" at bounding box center [392, 39] width 87 height 20
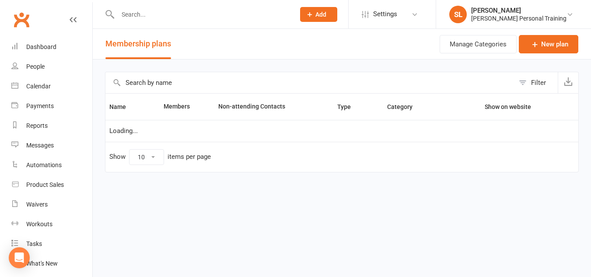
select select "25"
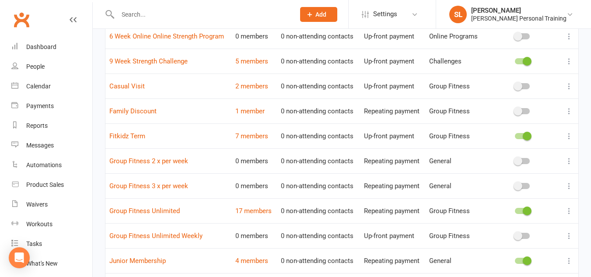
scroll to position [171, 0]
click at [245, 88] on link "2 members" at bounding box center [251, 86] width 33 height 8
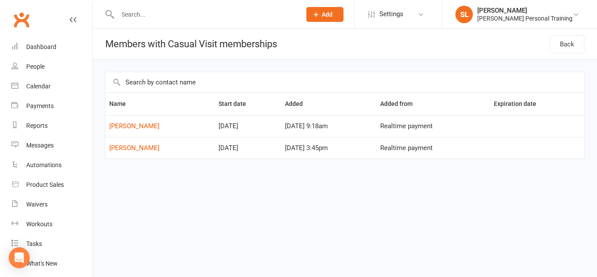
select select "25"
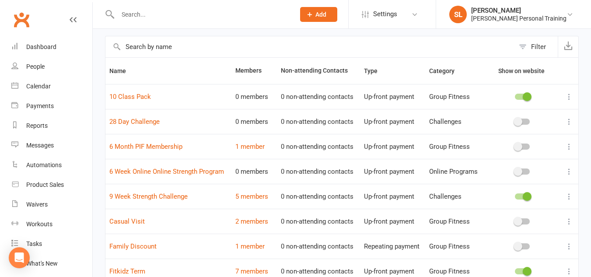
scroll to position [37, 0]
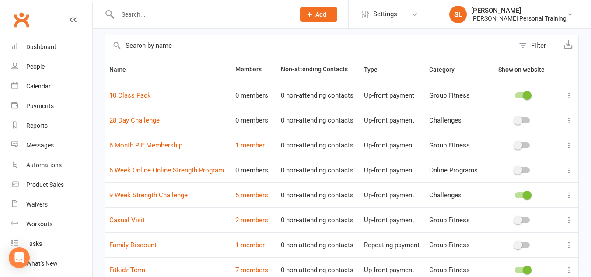
click at [569, 221] on icon at bounding box center [569, 220] width 9 height 9
click at [516, 233] on link "Edit" at bounding box center [524, 236] width 87 height 17
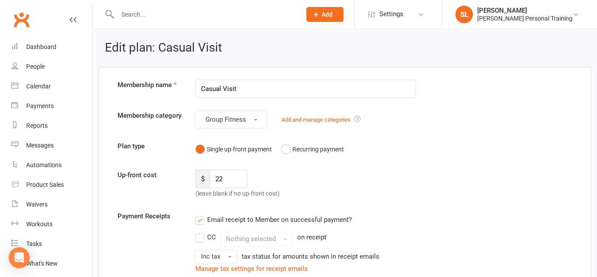
select select "25"
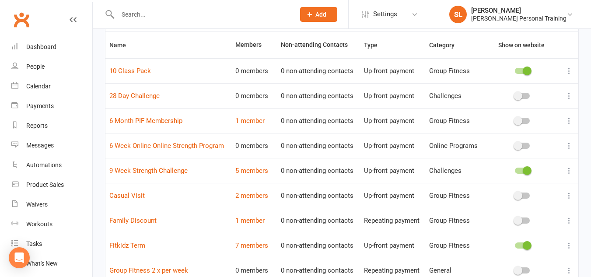
scroll to position [62, 0]
click at [138, 194] on link "Casual Visit" at bounding box center [126, 195] width 35 height 8
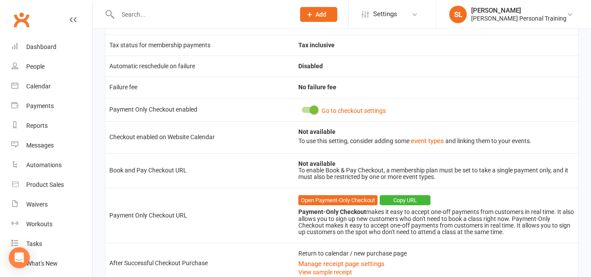
scroll to position [436, 0]
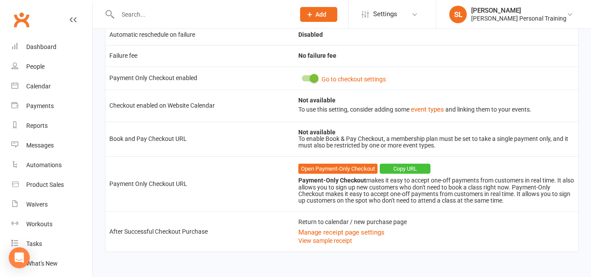
click at [402, 170] on button "Copy URL" at bounding box center [405, 169] width 51 height 10
click at [42, 202] on div "Waivers" at bounding box center [36, 204] width 21 height 7
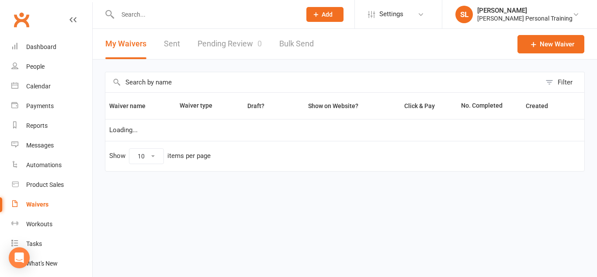
select select "100"
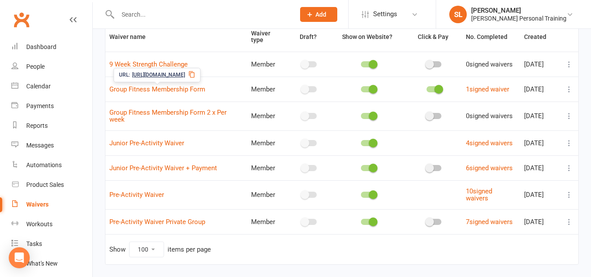
scroll to position [71, 0]
click at [565, 199] on icon at bounding box center [569, 194] width 9 height 9
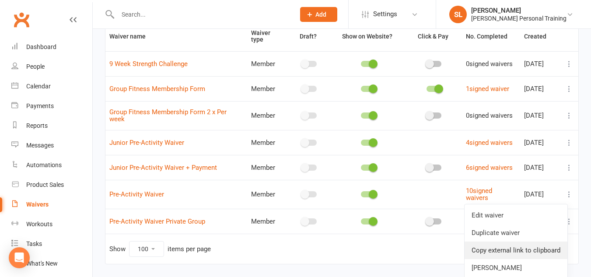
click at [506, 249] on link "Copy external link to clipboard" at bounding box center [515, 249] width 103 height 17
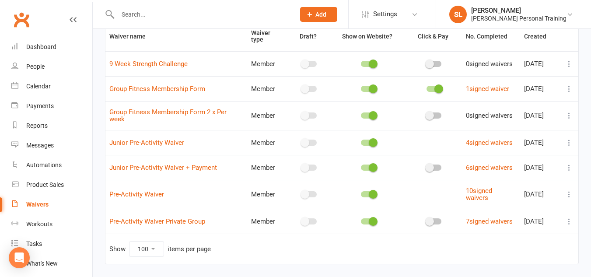
click at [137, 15] on input "text" at bounding box center [202, 14] width 174 height 12
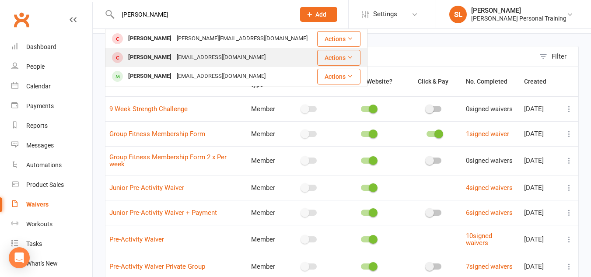
scroll to position [25, 0]
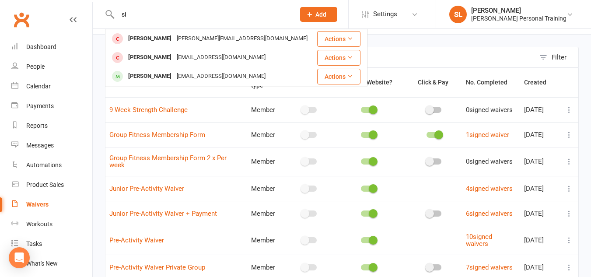
type input "s"
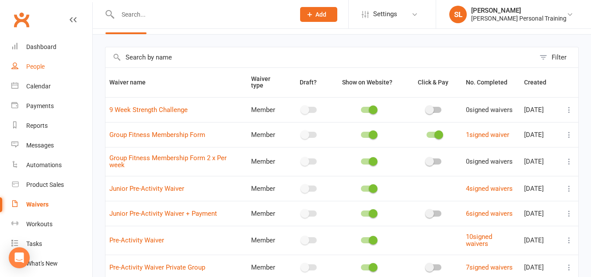
click at [37, 69] on div "People" at bounding box center [35, 66] width 18 height 7
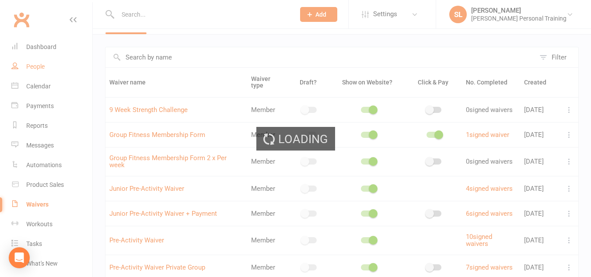
select select "100"
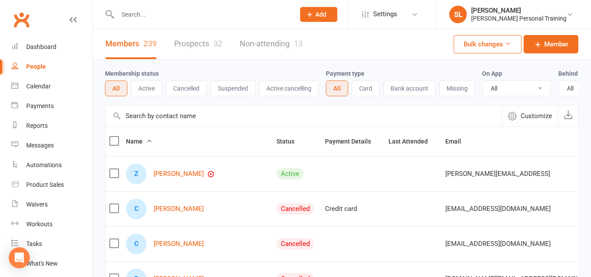
click at [138, 14] on input "text" at bounding box center [202, 14] width 174 height 12
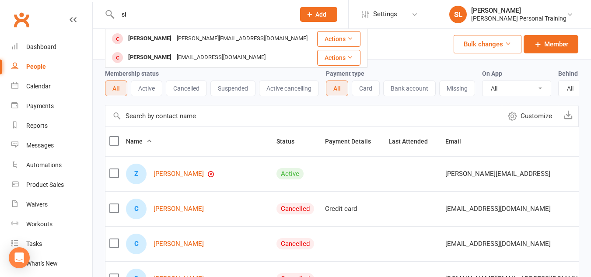
type input "s"
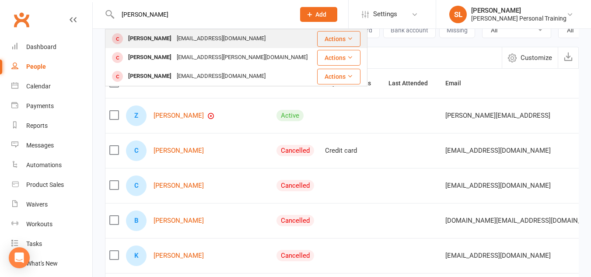
scroll to position [59, 0]
type input "[PERSON_NAME]"
click at [174, 40] on div "[EMAIL_ADDRESS][DOMAIN_NAME]" at bounding box center [221, 38] width 94 height 13
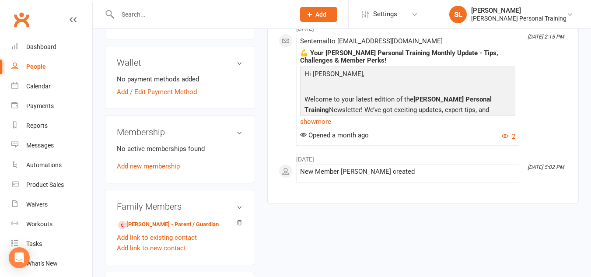
scroll to position [265, 0]
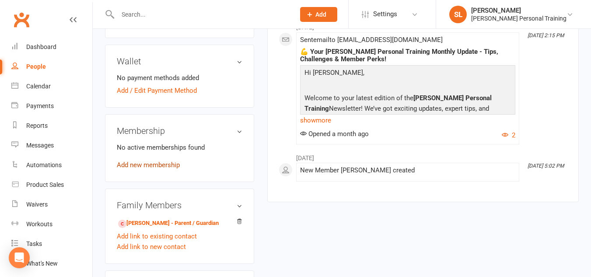
click at [166, 164] on link "Add new membership" at bounding box center [148, 165] width 63 height 8
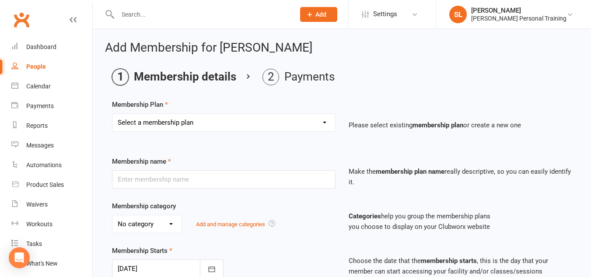
click at [162, 125] on select "Select a membership plan Create new Membership Plan Group Fitness Unlimited Per…" at bounding box center [223, 122] width 223 height 17
select select "7"
click at [112, 114] on select "Select a membership plan Create new Membership Plan Group Fitness Unlimited Per…" at bounding box center [223, 122] width 223 height 17
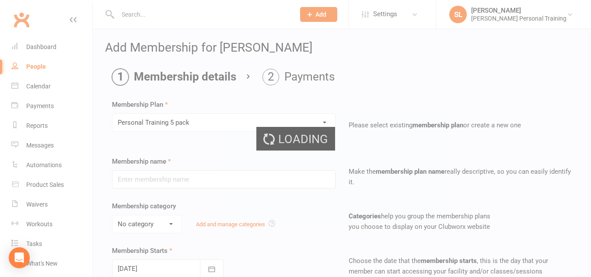
type input "Personal Training 5 pack"
select select "4"
type input "8"
select select "1"
type input "0"
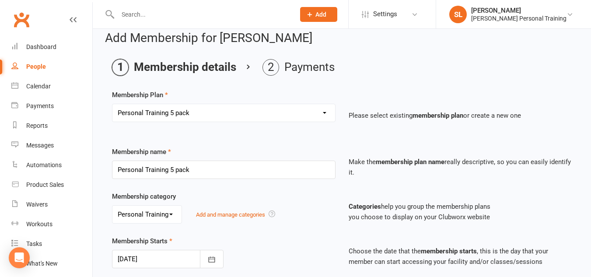
scroll to position [6, 0]
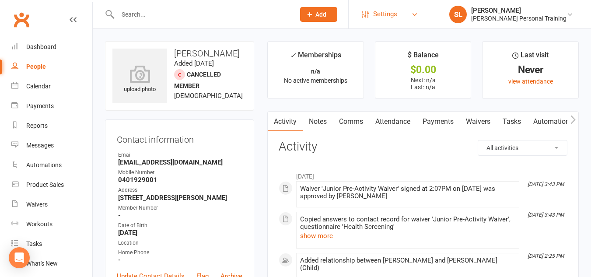
click at [421, 11] on link "Settings" at bounding box center [392, 14] width 61 height 20
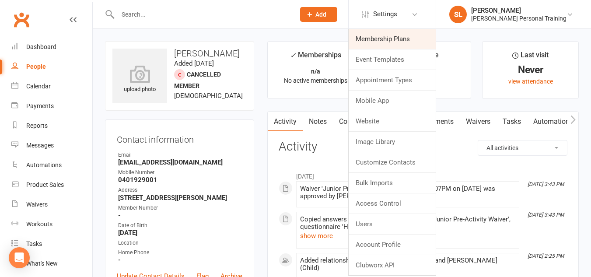
click at [405, 37] on link "Membership Plans" at bounding box center [392, 39] width 87 height 20
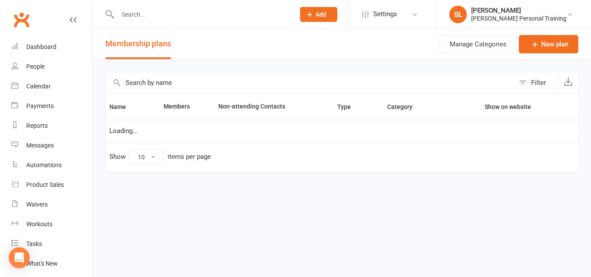
select select "25"
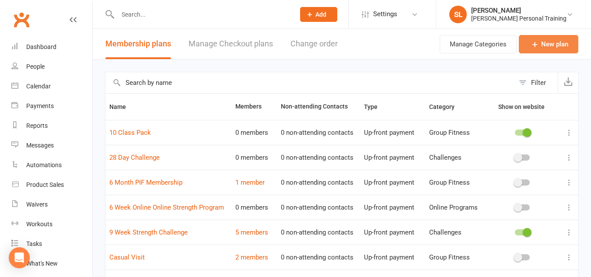
click at [551, 47] on link "New plan" at bounding box center [548, 44] width 59 height 18
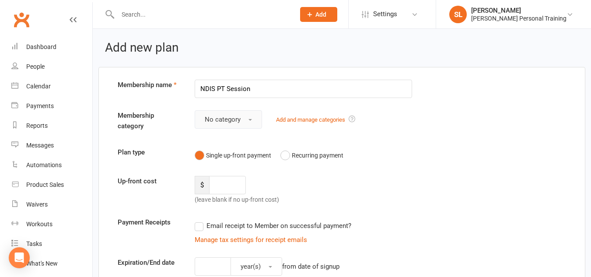
type input "NDIS PT Session"
click at [230, 117] on span "No category" at bounding box center [223, 119] width 36 height 8
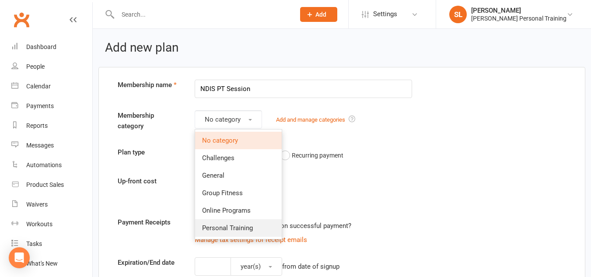
click at [220, 227] on span "Personal Training" at bounding box center [227, 228] width 51 height 8
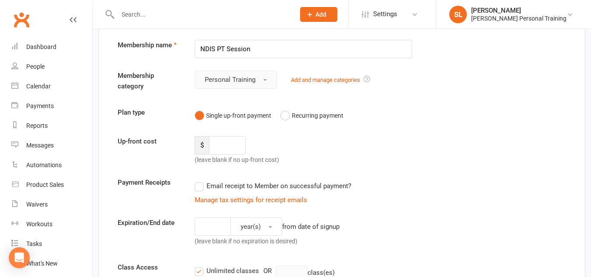
scroll to position [41, 0]
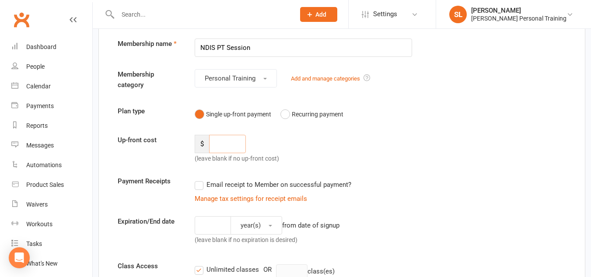
click at [224, 140] on input "number" at bounding box center [227, 144] width 37 height 18
type input "55"
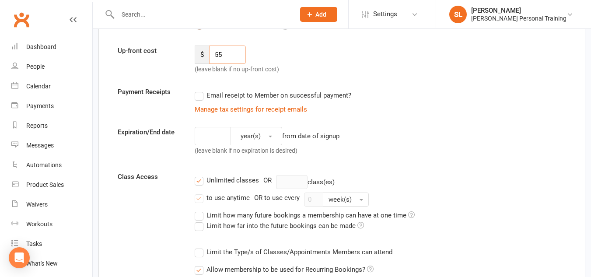
scroll to position [137, 0]
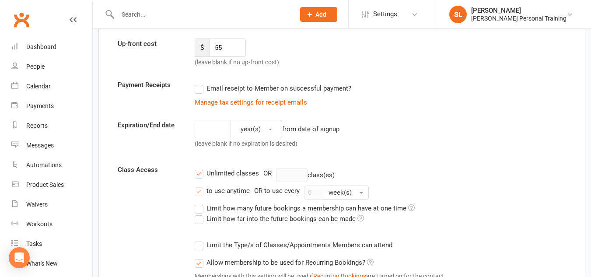
click at [200, 88] on label "Email receipt to Member on successful payment?" at bounding box center [273, 88] width 157 height 10
click at [200, 83] on input "Email receipt to Member on successful payment?" at bounding box center [198, 83] width 6 height 0
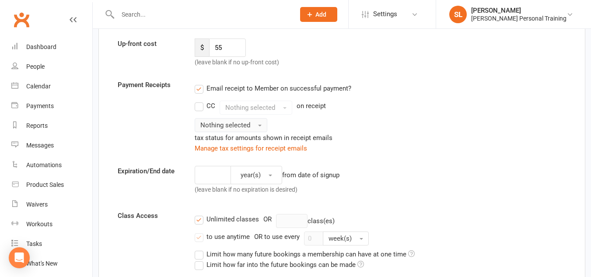
click at [208, 129] on span "Nothing selected" at bounding box center [225, 125] width 50 height 8
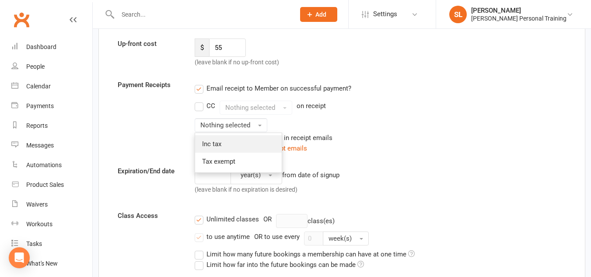
click at [209, 148] on span "Inc tax" at bounding box center [211, 144] width 19 height 8
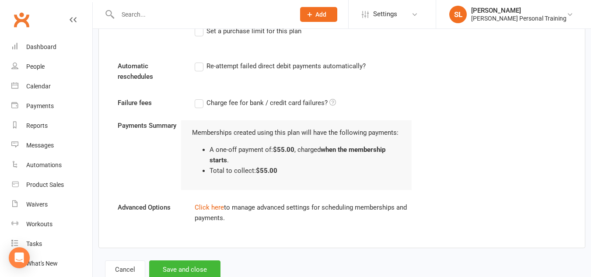
scroll to position [603, 0]
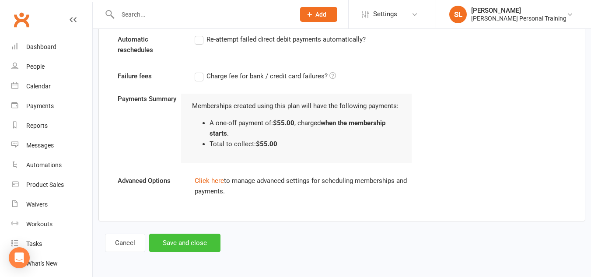
click at [191, 240] on button "Save and close" at bounding box center [184, 243] width 71 height 18
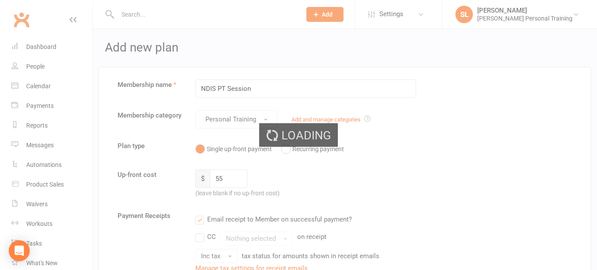
select select "25"
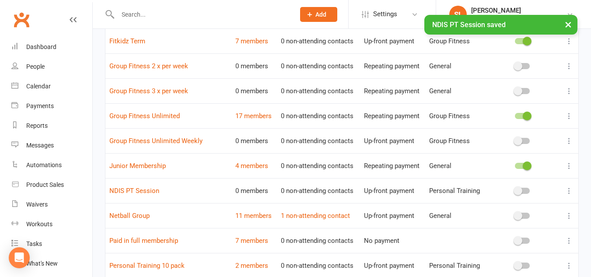
scroll to position [266, 0]
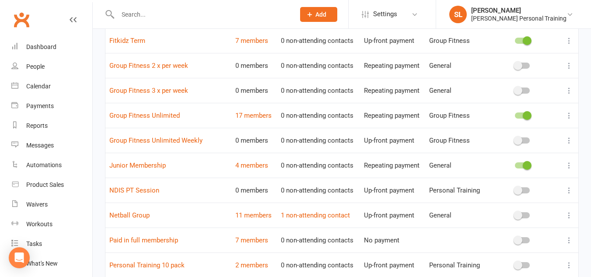
click at [567, 188] on icon at bounding box center [569, 190] width 9 height 9
click at [129, 190] on link "NDIS PT Session" at bounding box center [134, 190] width 50 height 8
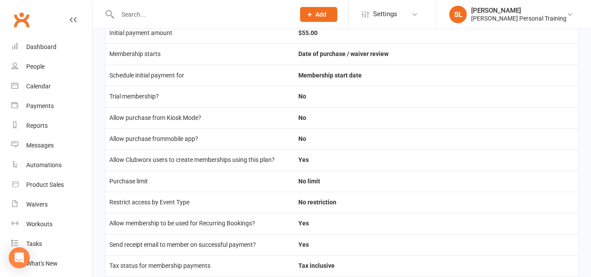
scroll to position [252, 0]
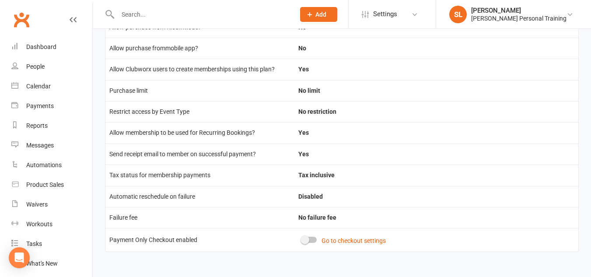
click at [307, 235] on td "Go to checkout settings" at bounding box center [436, 239] width 284 height 23
click at [307, 241] on span at bounding box center [304, 239] width 9 height 9
click at [302, 238] on input "checkbox" at bounding box center [302, 238] width 0 height 0
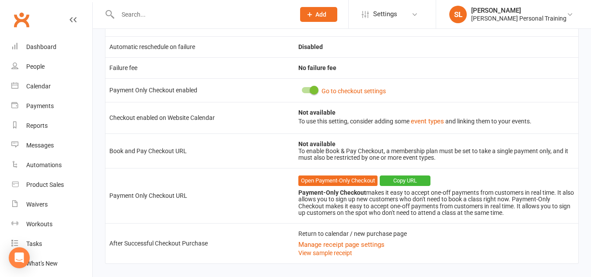
scroll to position [403, 0]
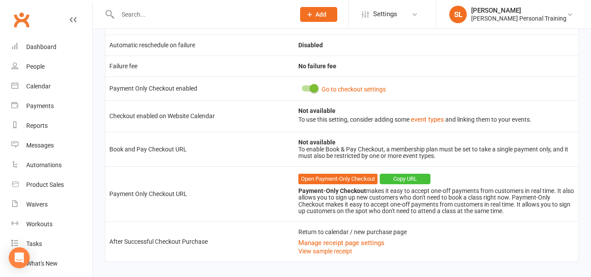
click at [395, 180] on button "Copy URL" at bounding box center [405, 179] width 51 height 10
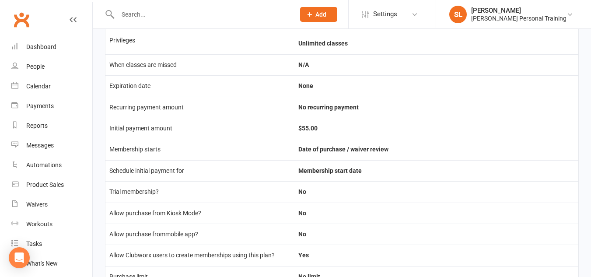
scroll to position [0, 0]
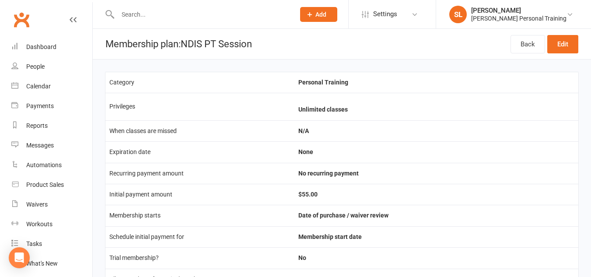
click at [127, 12] on input "text" at bounding box center [202, 14] width 174 height 12
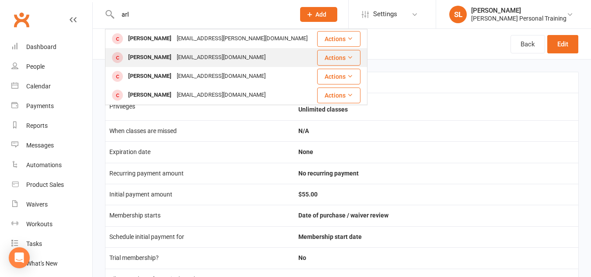
type input "arl"
click at [126, 54] on div "[PERSON_NAME]" at bounding box center [150, 57] width 49 height 13
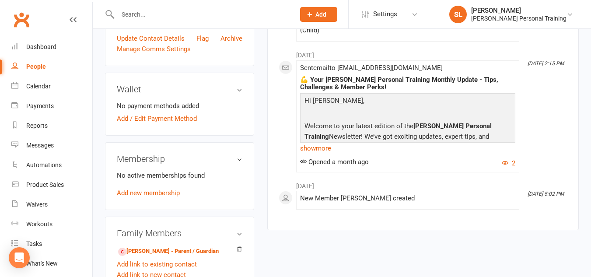
scroll to position [238, 0]
click at [159, 193] on link "Add new membership" at bounding box center [148, 192] width 63 height 8
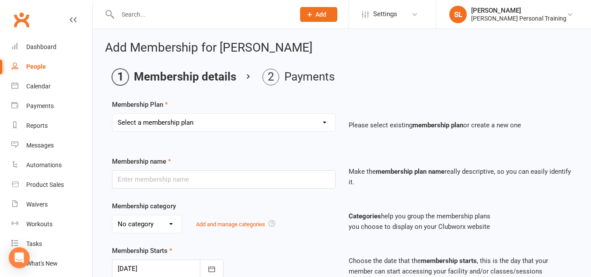
click at [178, 126] on select "Select a membership plan Create new Membership Plan Group Fitness Unlimited Per…" at bounding box center [223, 122] width 223 height 17
select select "21"
click at [112, 114] on select "Select a membership plan Create new Membership Plan Group Fitness Unlimited Per…" at bounding box center [223, 122] width 223 height 17
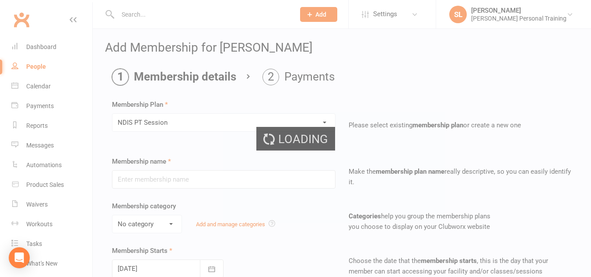
type input "NDIS PT Session"
select select "4"
type input "0"
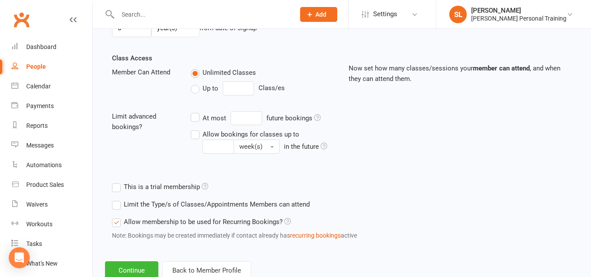
scroll to position [313, 0]
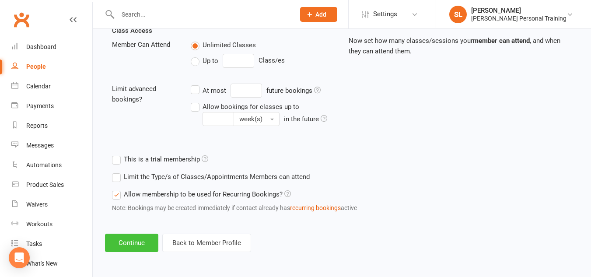
click at [133, 237] on button "Continue" at bounding box center [131, 243] width 53 height 18
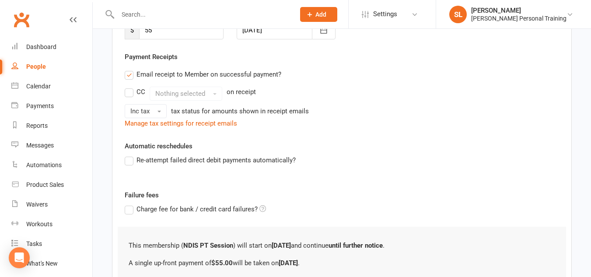
scroll to position [234, 0]
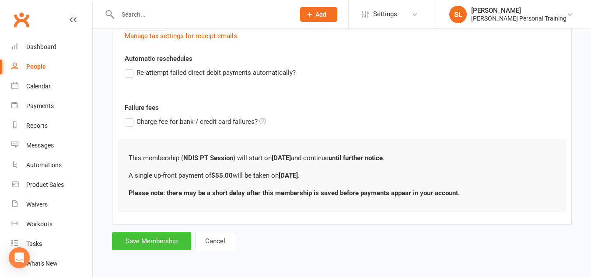
click at [162, 242] on button "Save Membership" at bounding box center [151, 241] width 79 height 18
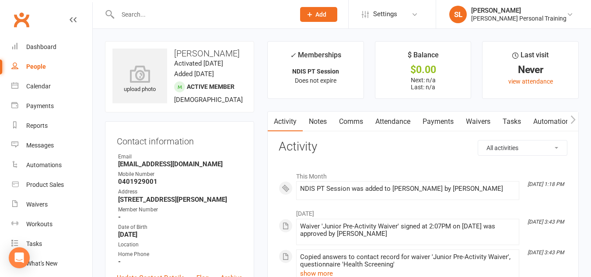
click at [355, 122] on link "Comms" at bounding box center [351, 122] width 36 height 20
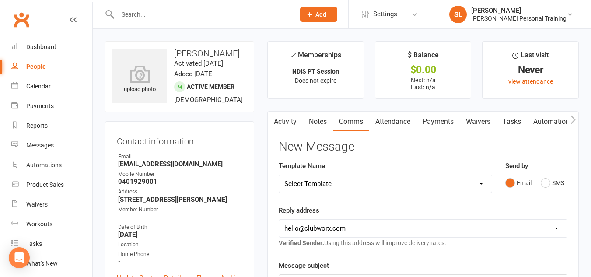
click at [366, 185] on select "Select Template [SMS] [Default template - review before using] Appointment remi…" at bounding box center [385, 183] width 213 height 17
select select "43"
click at [279, 175] on select "Select Template [SMS] [Default template - review before using] Appointment remi…" at bounding box center [385, 183] width 213 height 17
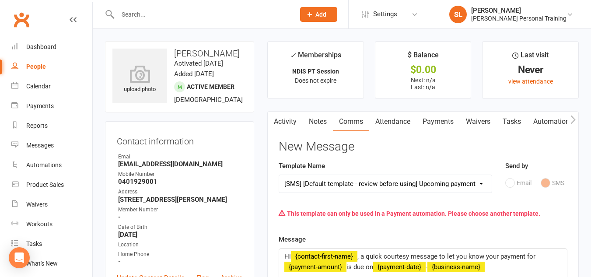
click at [351, 124] on link "Comms" at bounding box center [351, 122] width 36 height 20
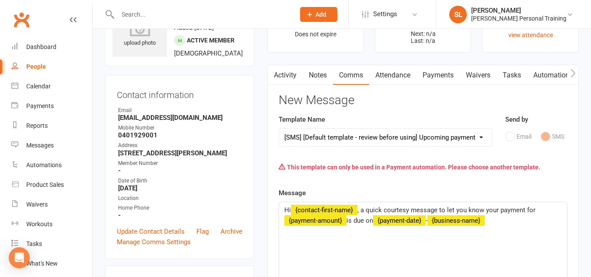
scroll to position [21, 0]
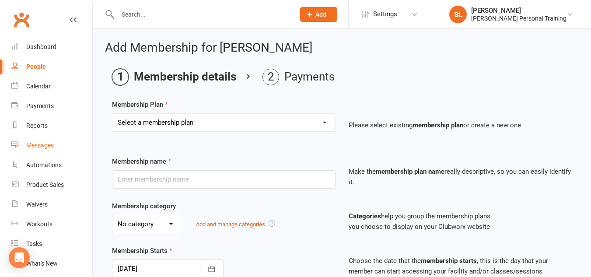
click at [42, 143] on div "Messages" at bounding box center [40, 145] width 28 height 7
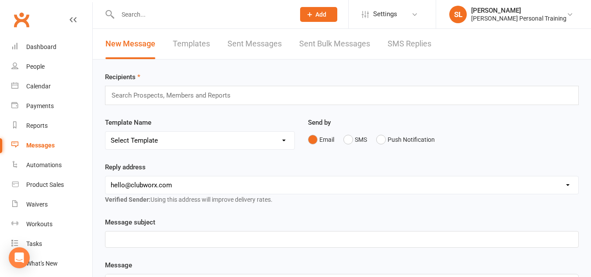
click at [166, 96] on input "text" at bounding box center [175, 95] width 128 height 11
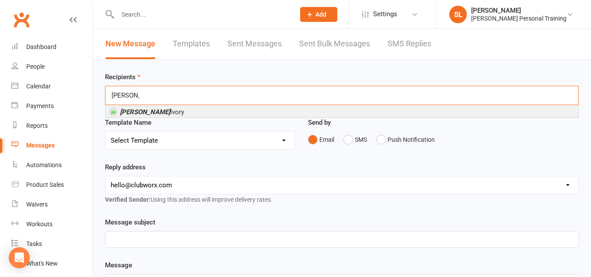
type input "[PERSON_NAME]"
click at [154, 107] on li "[PERSON_NAME]" at bounding box center [341, 111] width 473 height 11
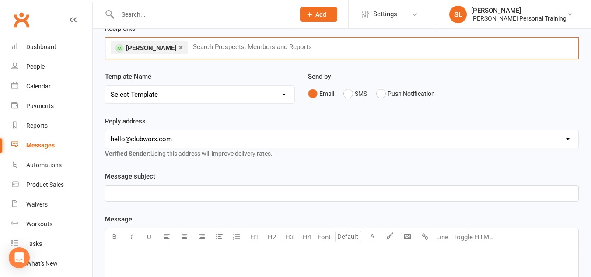
scroll to position [49, 0]
click at [153, 192] on p "﻿" at bounding box center [342, 193] width 462 height 10
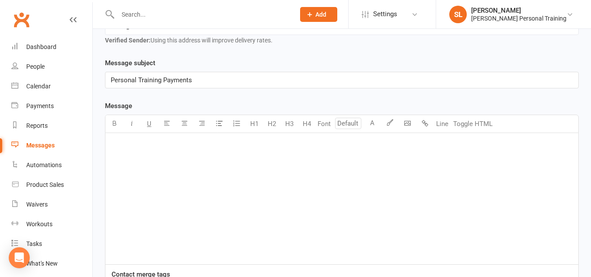
scroll to position [163, 0]
click at [126, 142] on p "﻿" at bounding box center [342, 143] width 462 height 10
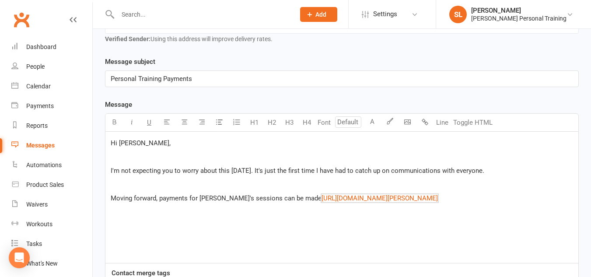
click at [281, 200] on span "Moving forward, payments for [PERSON_NAME]'s sessions can be made" at bounding box center [216, 198] width 211 height 8
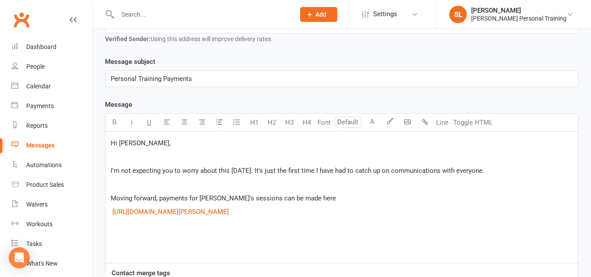
click at [543, 217] on p "$ [URL][DOMAIN_NAME][PERSON_NAME] $ ﻿" at bounding box center [342, 211] width 462 height 10
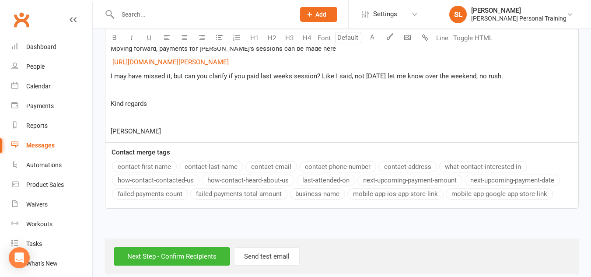
scroll to position [318, 0]
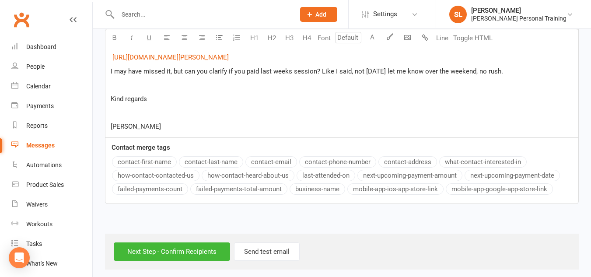
click at [167, 127] on p "[PERSON_NAME] $ ﻿ $ ﻿" at bounding box center [342, 126] width 462 height 10
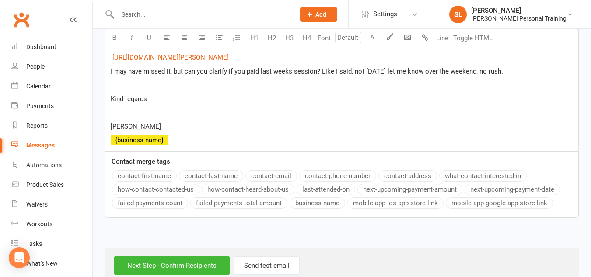
click at [298, 202] on button "business-name" at bounding box center [318, 202] width 56 height 11
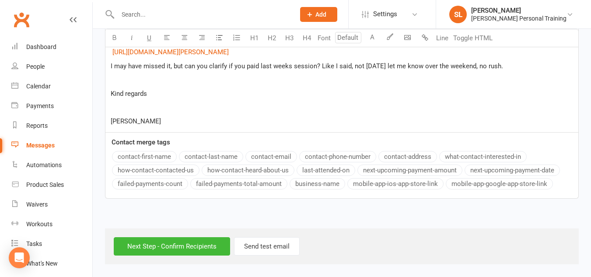
scroll to position [323, 0]
click at [169, 244] on input "Next Step - Confirm Recipients" at bounding box center [172, 246] width 116 height 18
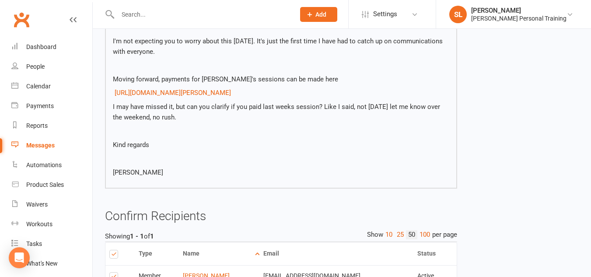
scroll to position [246, 0]
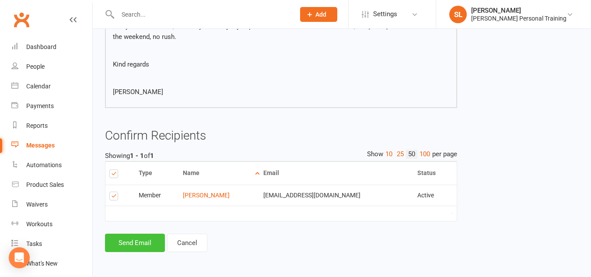
click at [144, 241] on button "Send Email" at bounding box center [135, 243] width 60 height 18
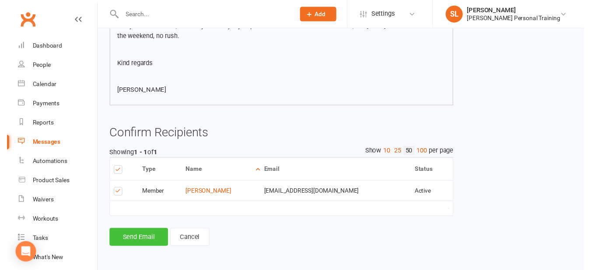
scroll to position [242, 0]
